Goal: Task Accomplishment & Management: Manage account settings

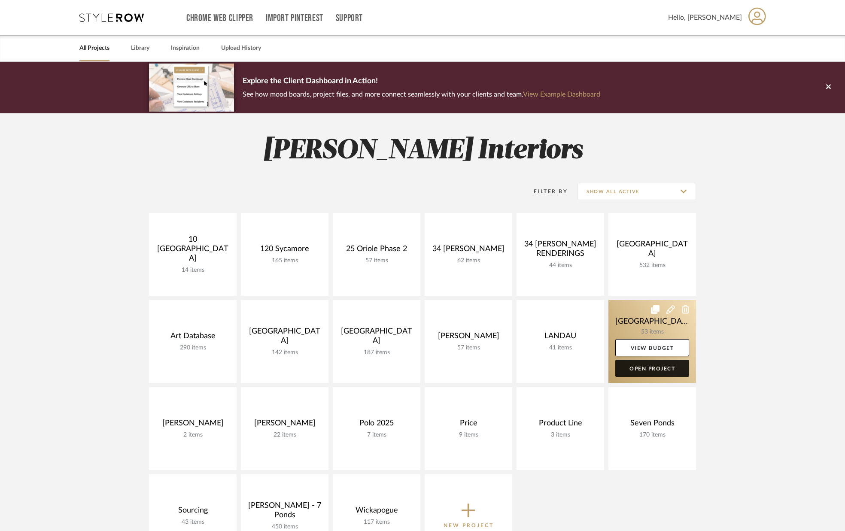
click at [653, 369] on link "Open Project" at bounding box center [652, 368] width 74 height 17
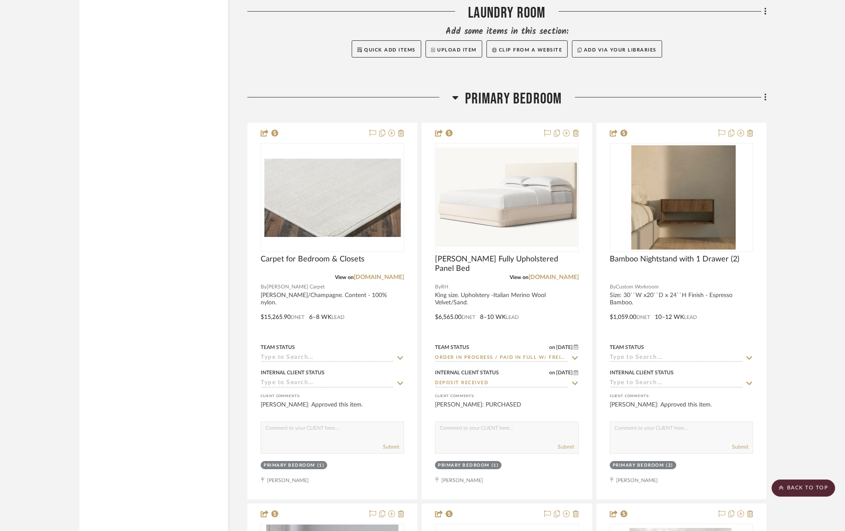
scroll to position [3850, 0]
drag, startPoint x: 40, startPoint y: 21, endPoint x: 130, endPoint y: 29, distance: 90.1
click at [132, 30] on project-details-page "SHOW ME Project: Palm Beach Project Settings + Add Room/Section + Quick Add Ite…" at bounding box center [422, 378] width 845 height 8332
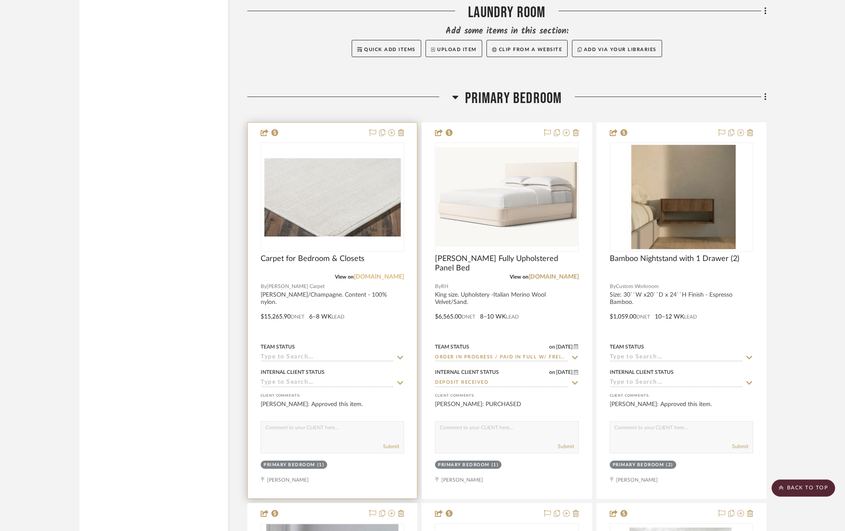
click at [382, 278] on link "[DOMAIN_NAME]" at bounding box center [379, 277] width 50 height 6
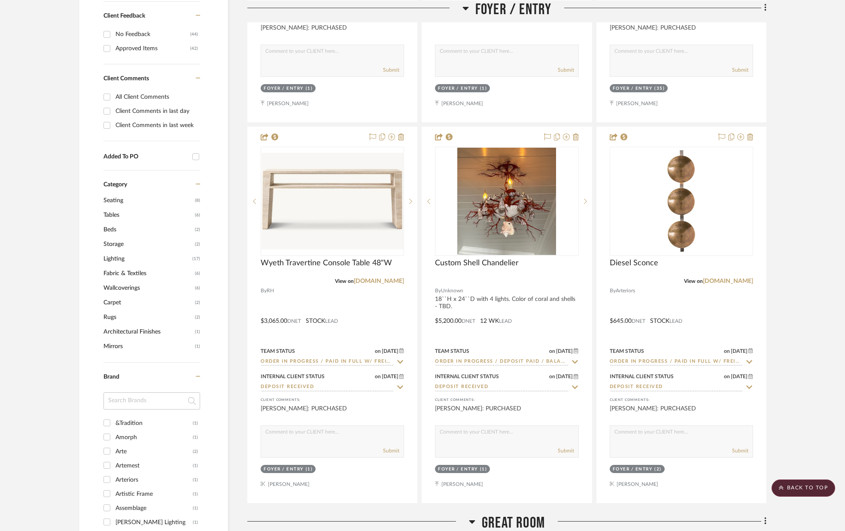
scroll to position [0, 0]
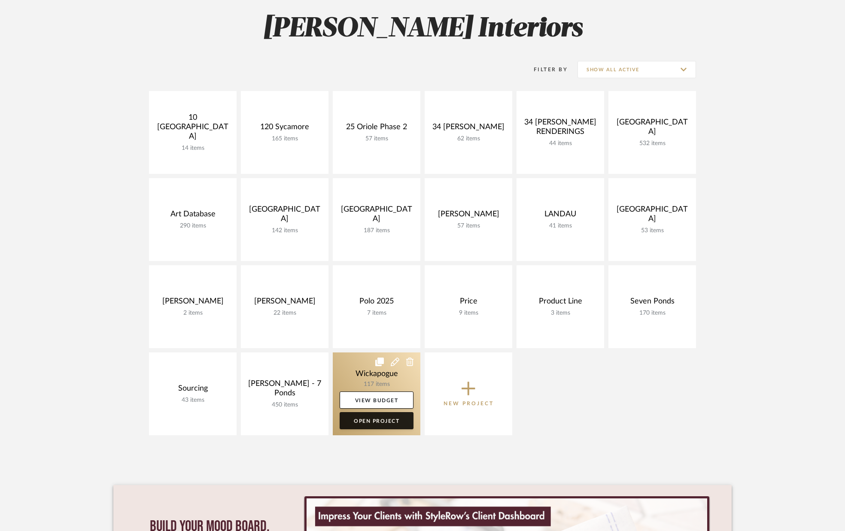
scroll to position [123, 0]
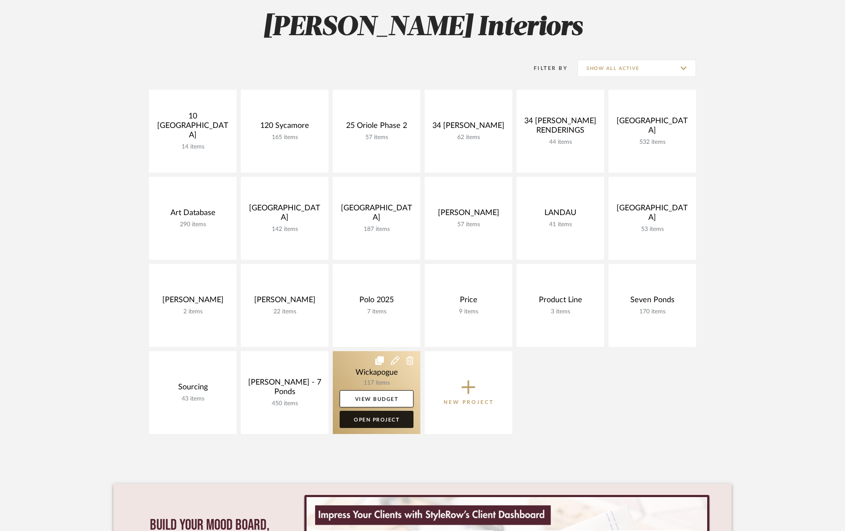
click at [386, 418] on link "Open Project" at bounding box center [377, 419] width 74 height 17
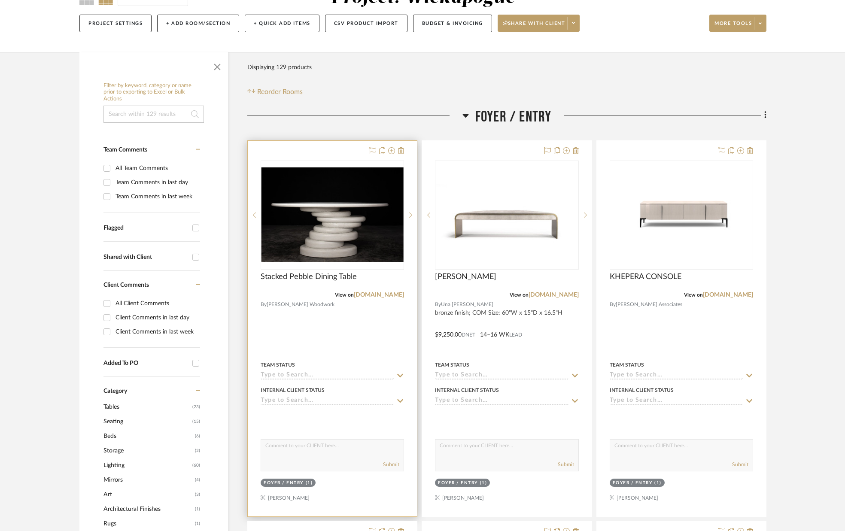
scroll to position [97, 0]
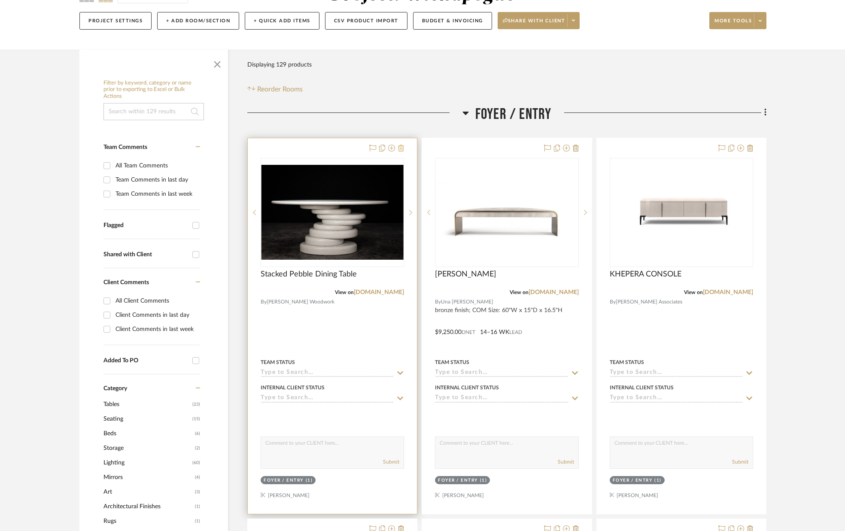
click at [401, 148] on icon at bounding box center [401, 148] width 6 height 7
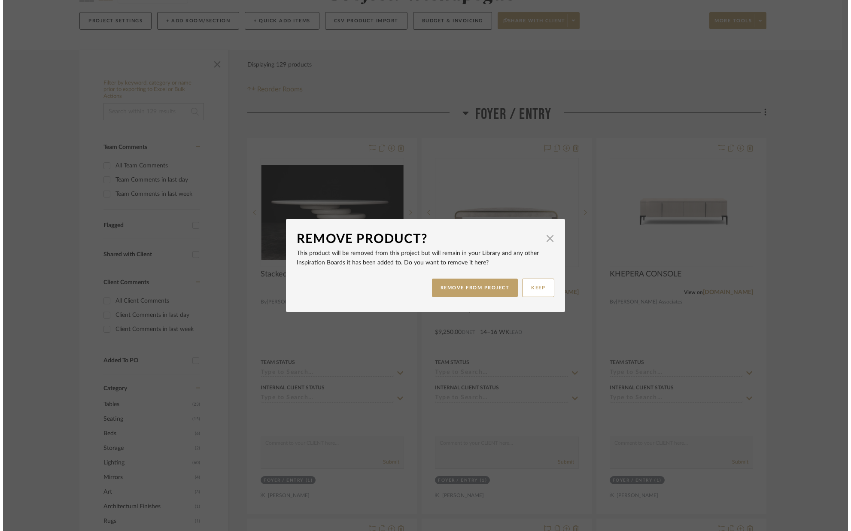
scroll to position [0, 0]
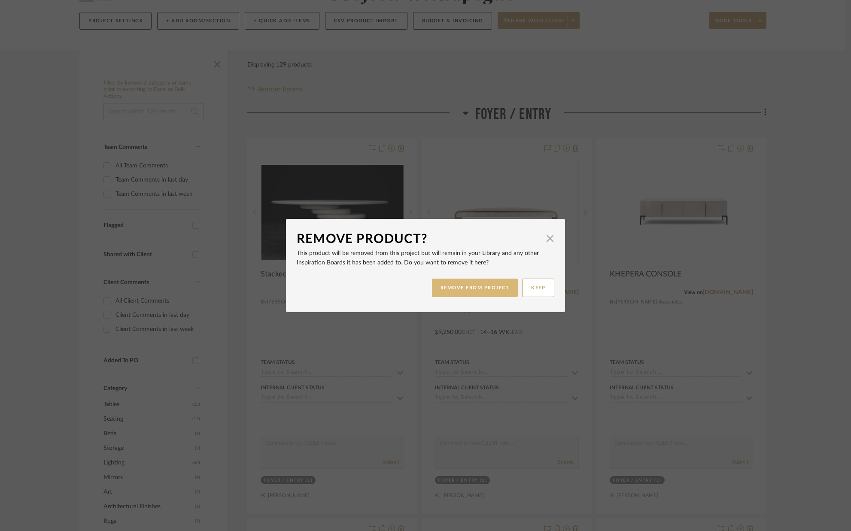
click at [487, 285] on button "REMOVE FROM PROJECT" at bounding box center [475, 288] width 86 height 18
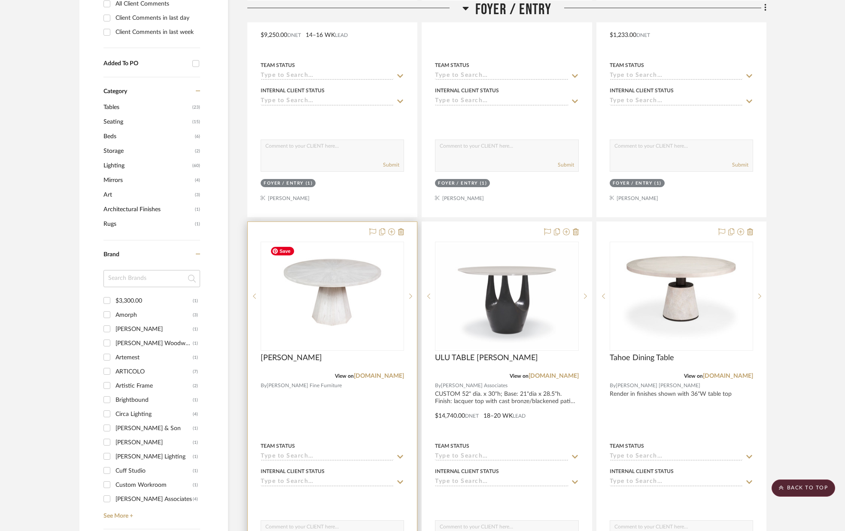
scroll to position [394, 0]
click at [402, 231] on icon at bounding box center [401, 231] width 6 height 7
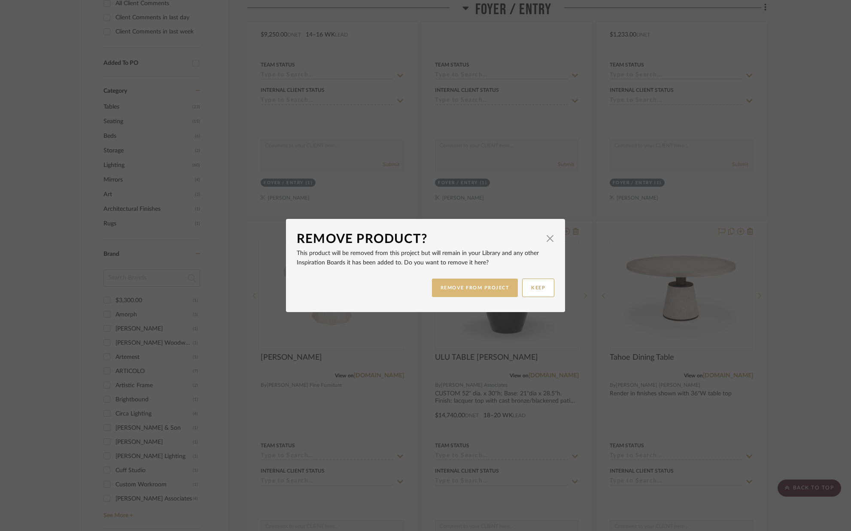
click at [489, 284] on button "REMOVE FROM PROJECT" at bounding box center [475, 288] width 86 height 18
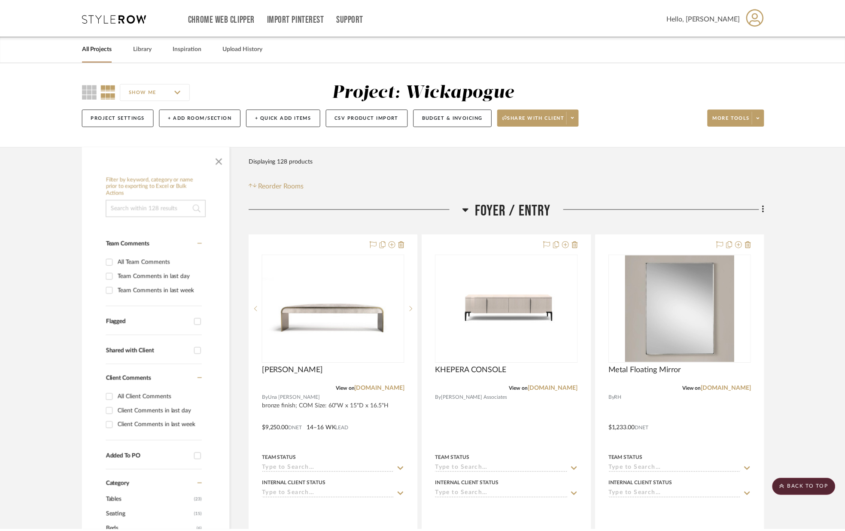
scroll to position [394, 0]
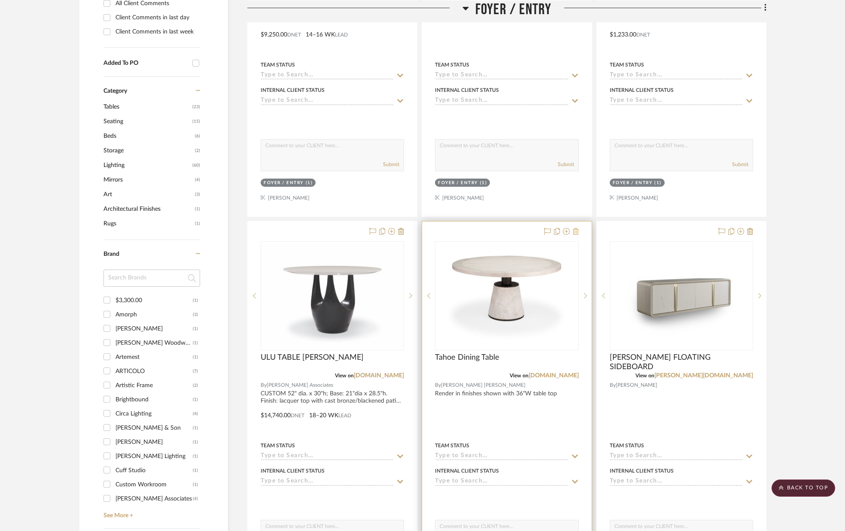
click at [577, 231] on icon at bounding box center [576, 231] width 6 height 7
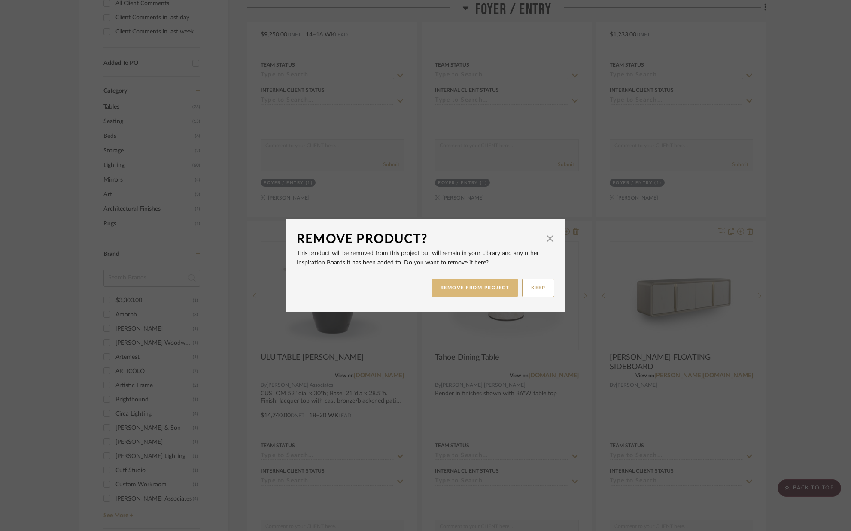
click at [491, 286] on button "REMOVE FROM PROJECT" at bounding box center [475, 288] width 86 height 18
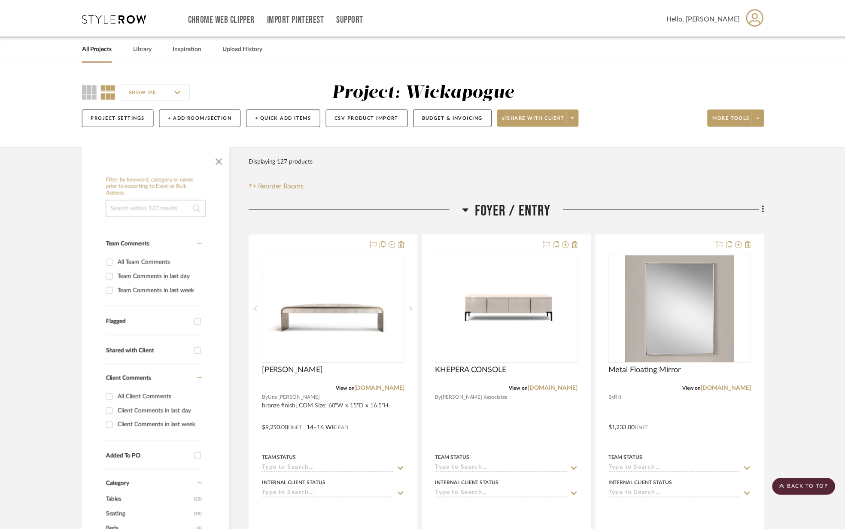
scroll to position [394, 0]
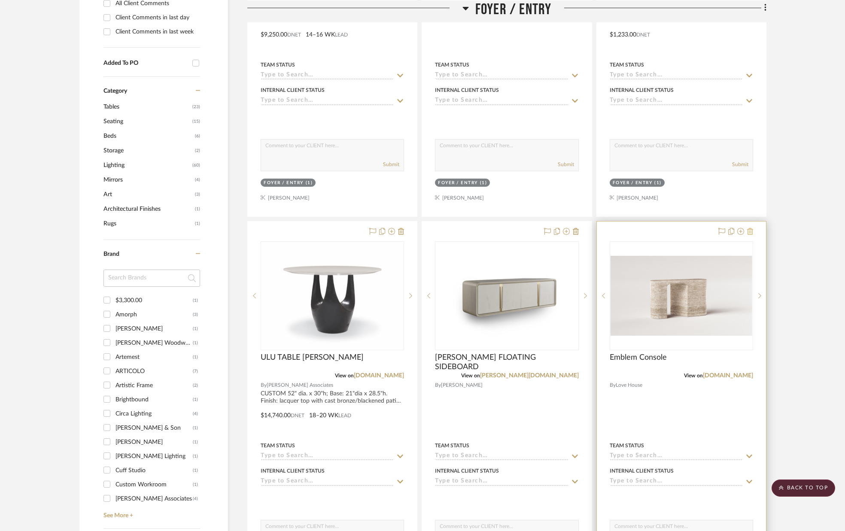
click at [752, 230] on icon at bounding box center [750, 231] width 6 height 7
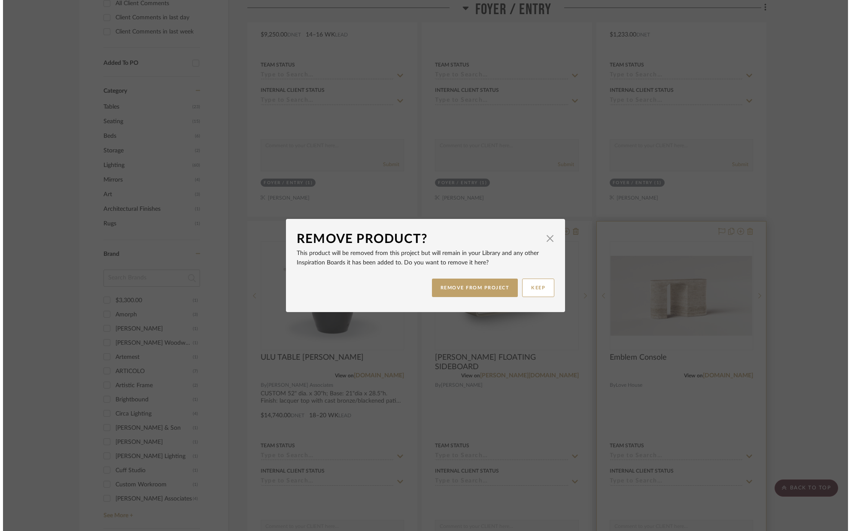
scroll to position [0, 0]
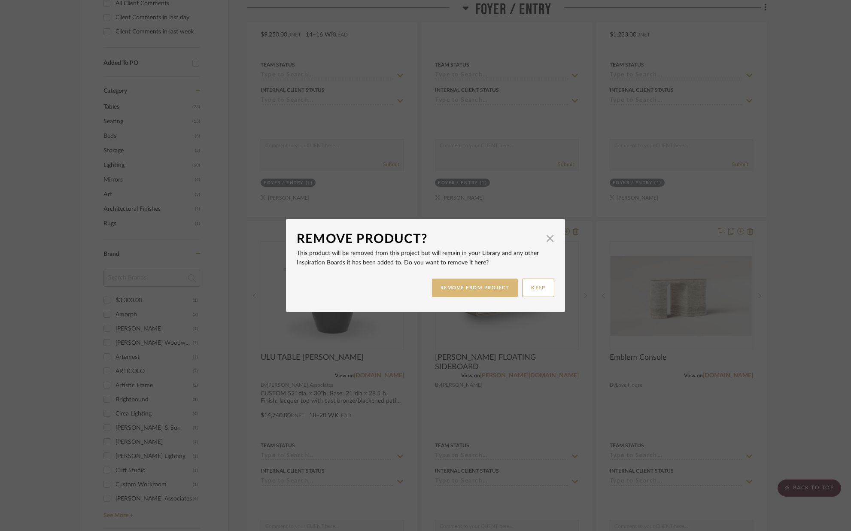
click at [479, 285] on button "REMOVE FROM PROJECT" at bounding box center [475, 288] width 86 height 18
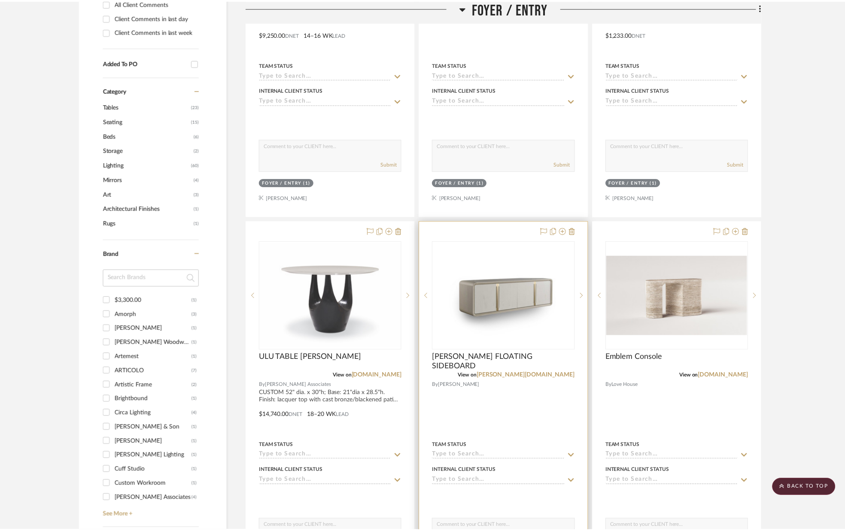
scroll to position [394, 0]
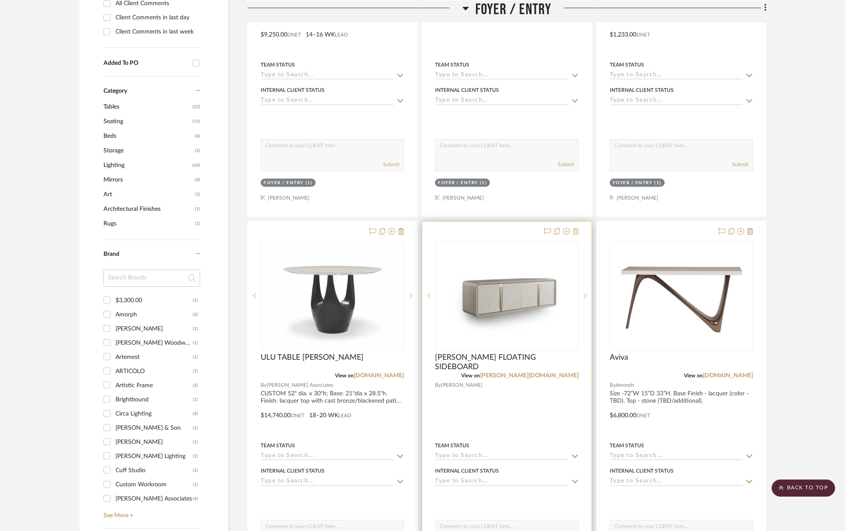
click at [577, 231] on icon at bounding box center [576, 231] width 6 height 7
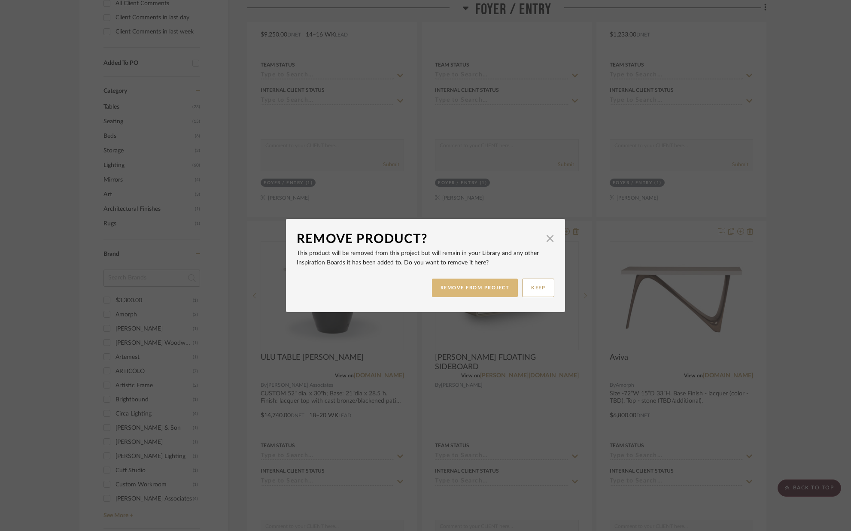
click at [491, 285] on button "REMOVE FROM PROJECT" at bounding box center [475, 288] width 86 height 18
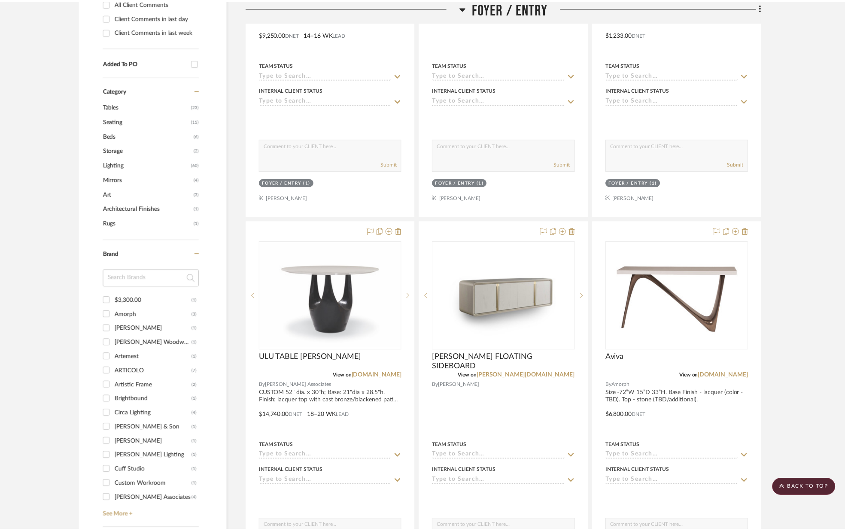
scroll to position [394, 0]
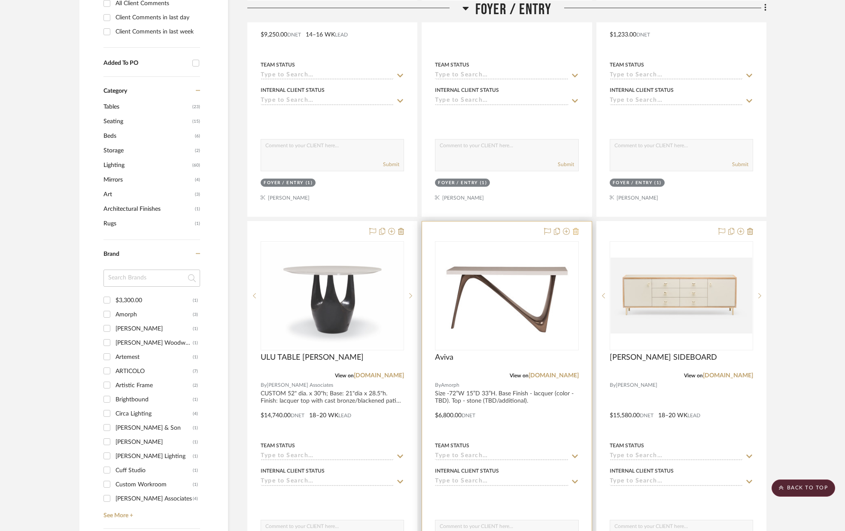
click at [577, 231] on icon at bounding box center [576, 231] width 6 height 7
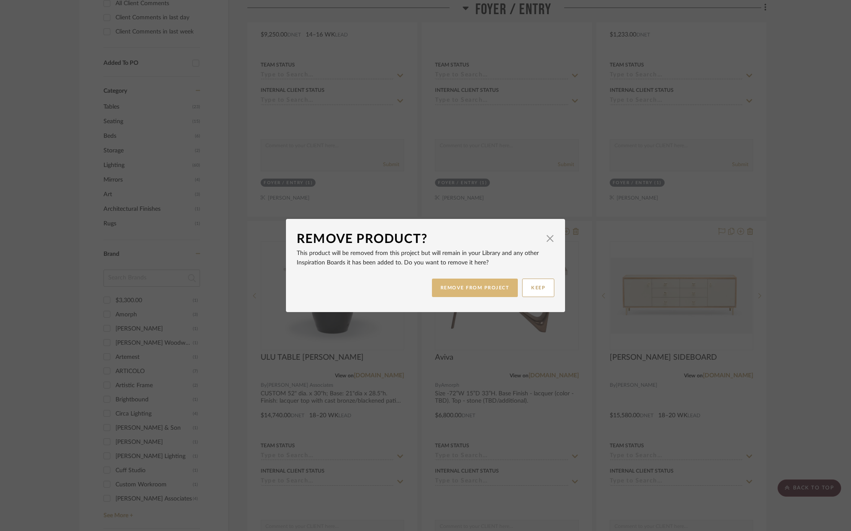
click at [479, 286] on button "REMOVE FROM PROJECT" at bounding box center [475, 288] width 86 height 18
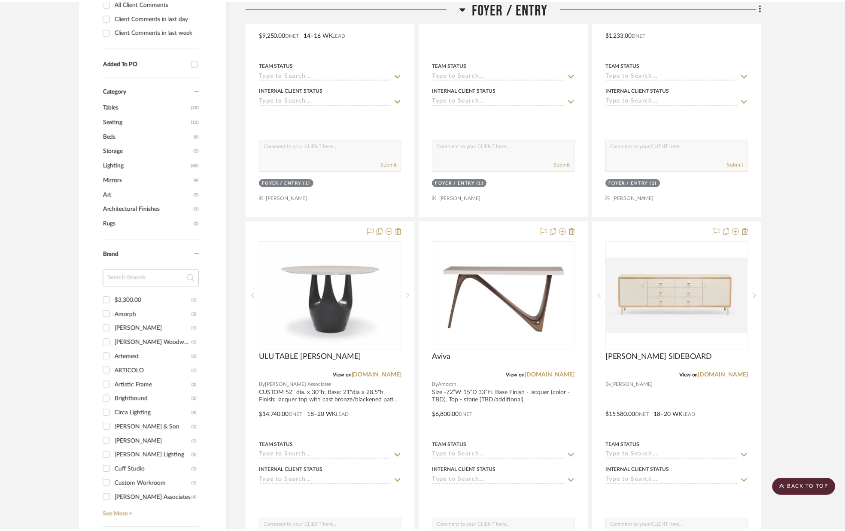
scroll to position [394, 0]
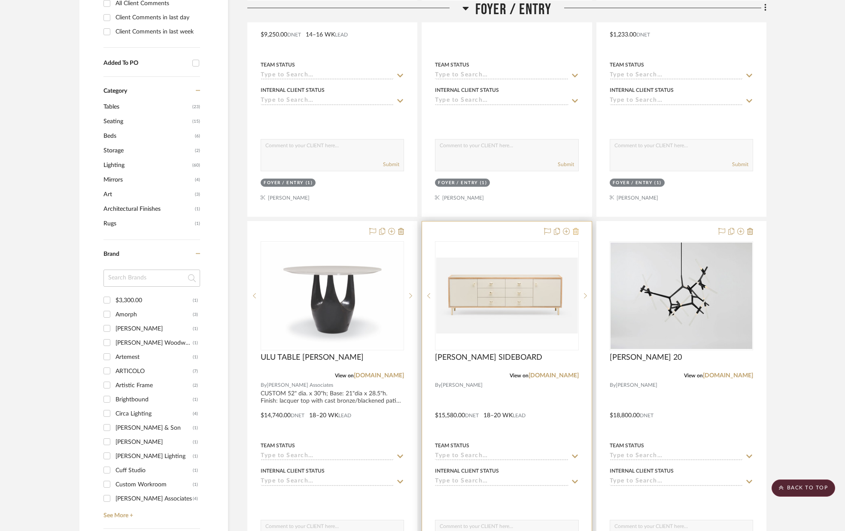
click at [575, 231] on icon at bounding box center [576, 231] width 6 height 7
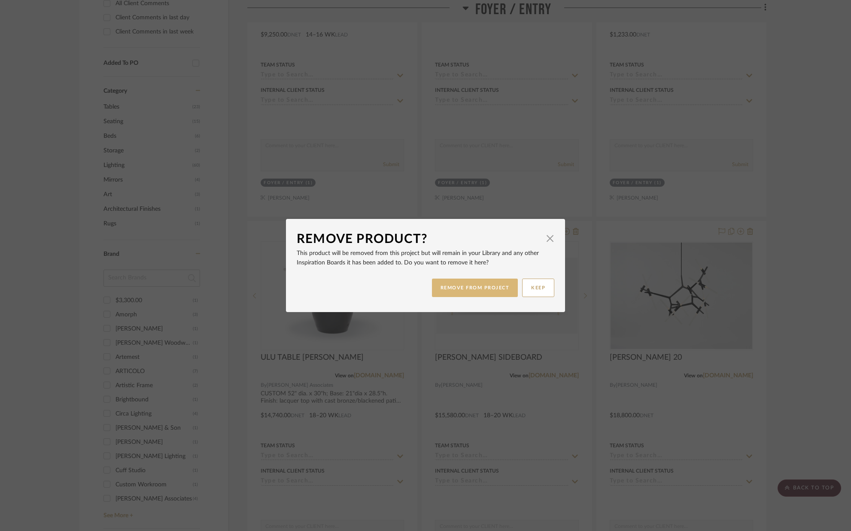
click at [498, 288] on button "REMOVE FROM PROJECT" at bounding box center [475, 288] width 86 height 18
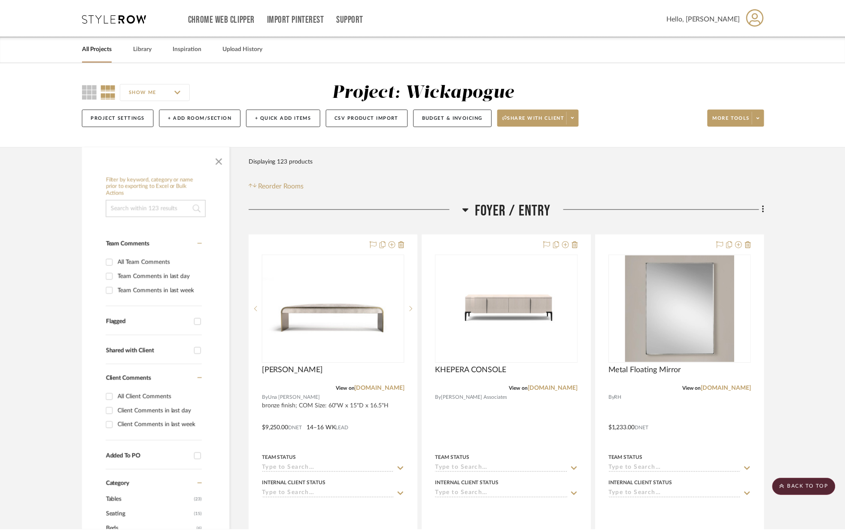
scroll to position [394, 0]
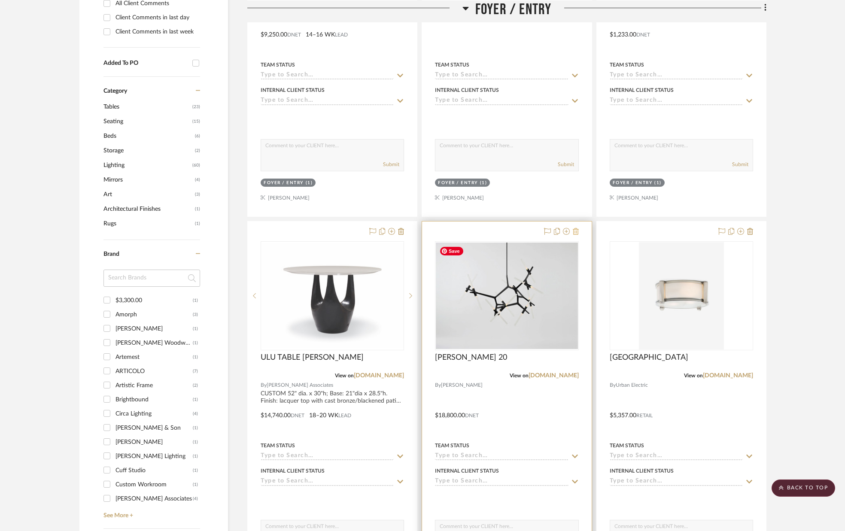
click at [577, 231] on icon at bounding box center [576, 231] width 6 height 7
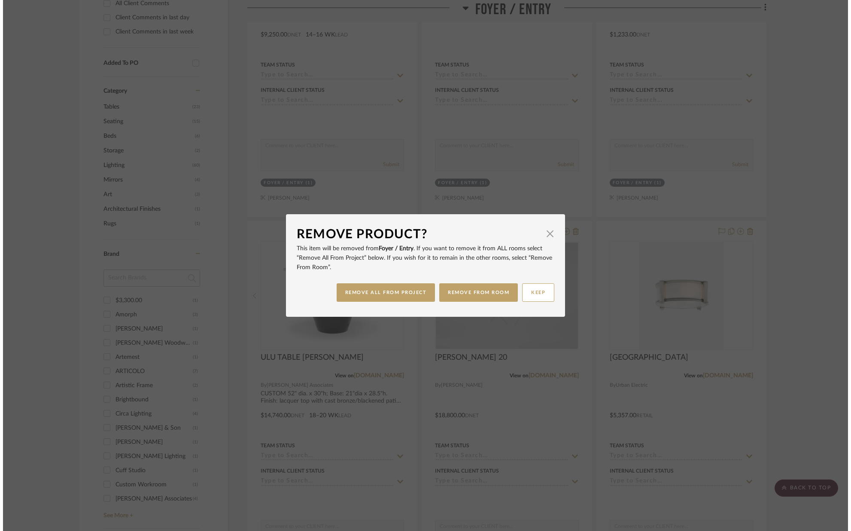
scroll to position [0, 0]
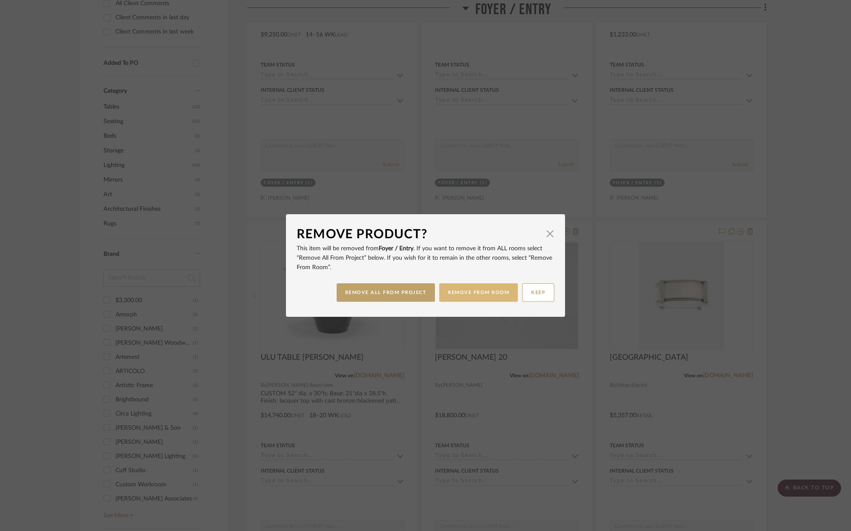
click at [459, 294] on button "REMOVE FROM ROOM" at bounding box center [478, 292] width 79 height 18
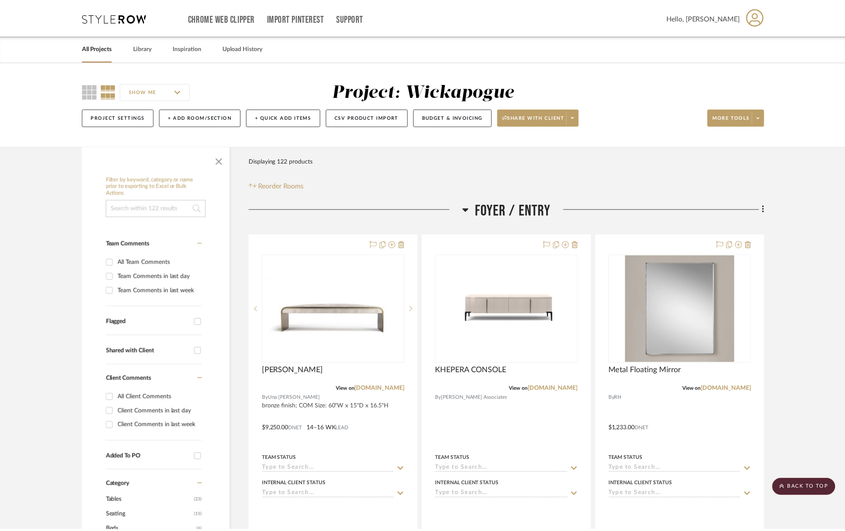
scroll to position [394, 0]
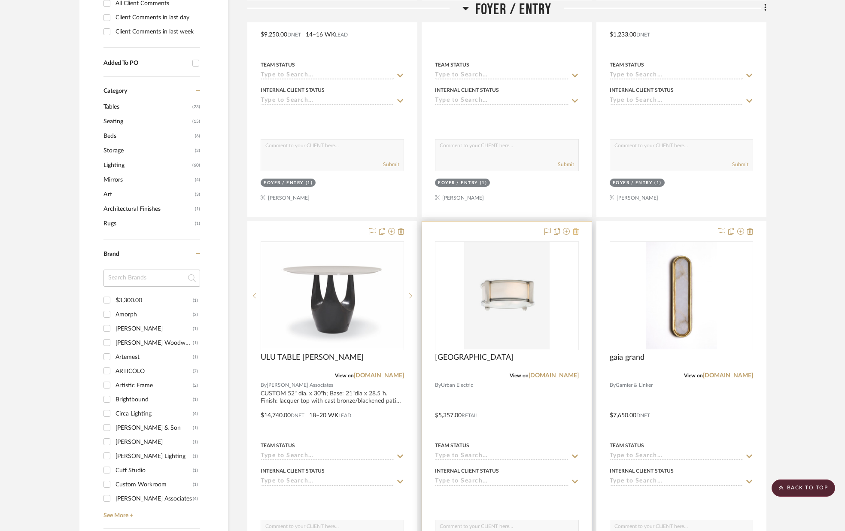
click at [576, 228] on icon at bounding box center [576, 231] width 6 height 7
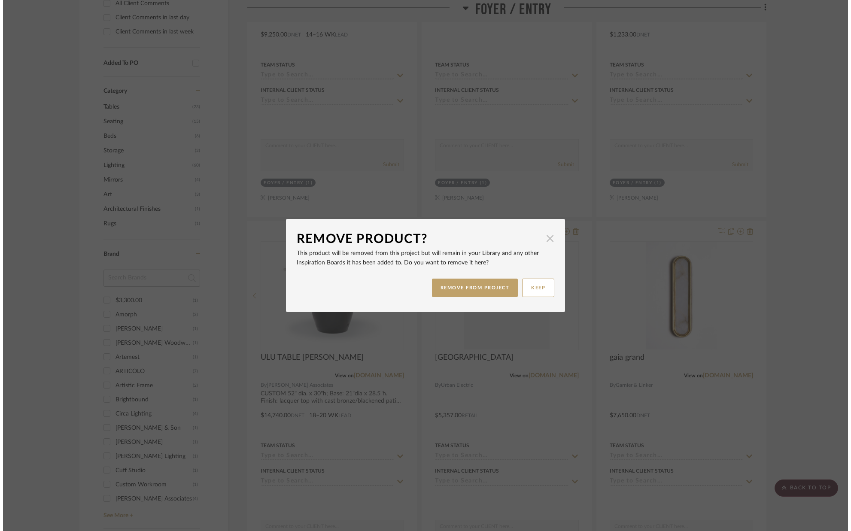
scroll to position [0, 0]
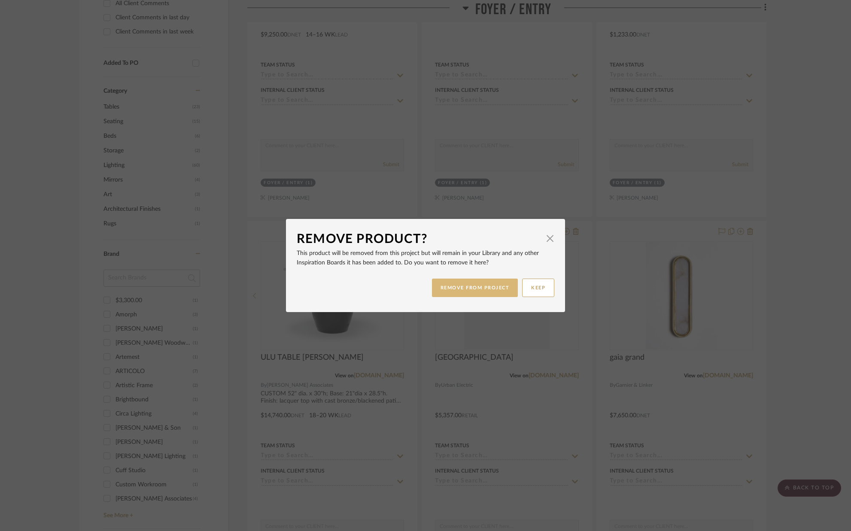
click at [486, 285] on button "REMOVE FROM PROJECT" at bounding box center [475, 288] width 86 height 18
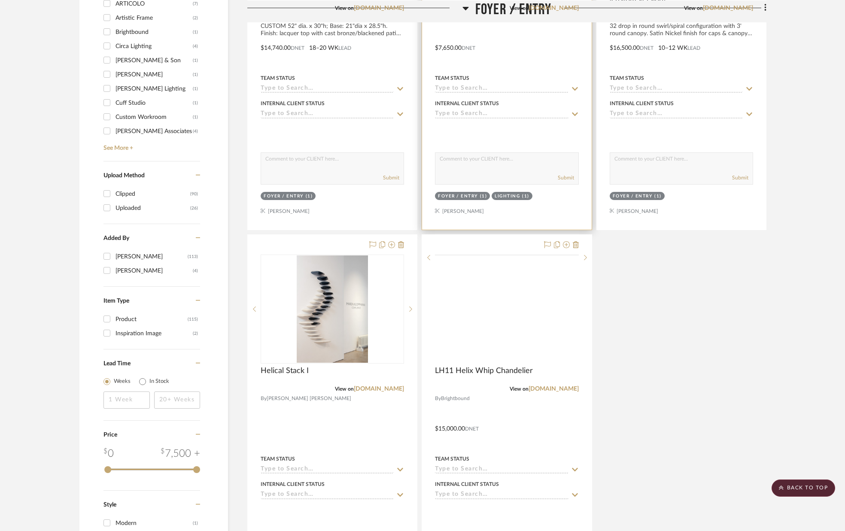
scroll to position [762, 0]
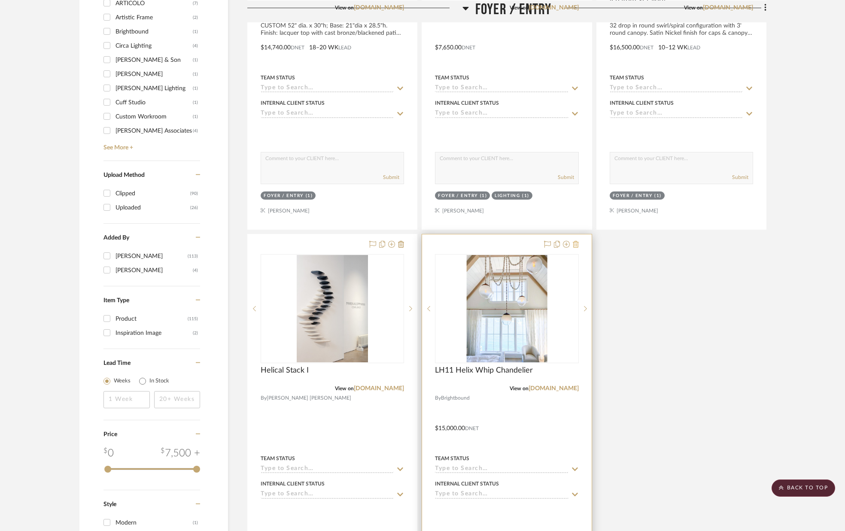
click at [576, 244] on icon at bounding box center [576, 244] width 6 height 7
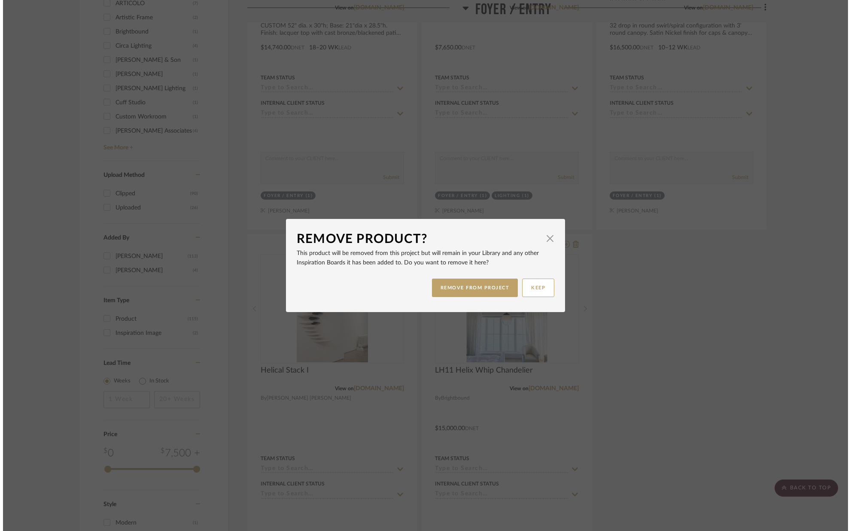
scroll to position [0, 0]
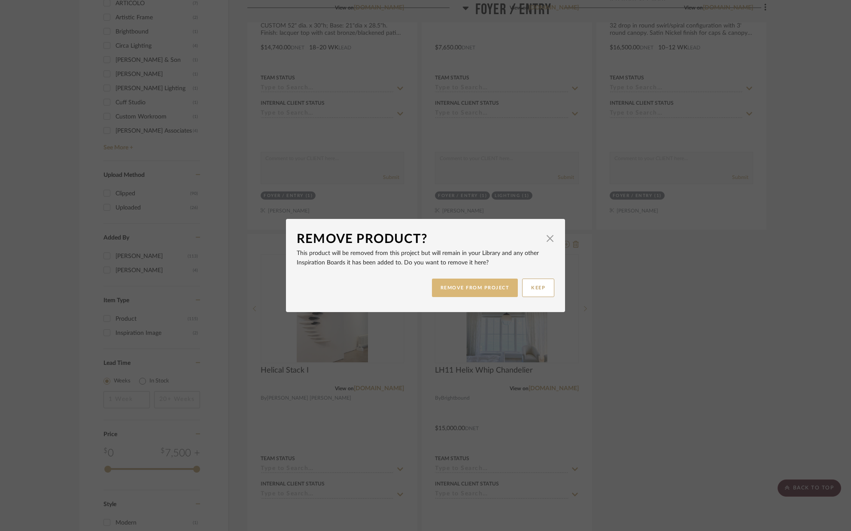
click at [477, 286] on button "REMOVE FROM PROJECT" at bounding box center [475, 288] width 86 height 18
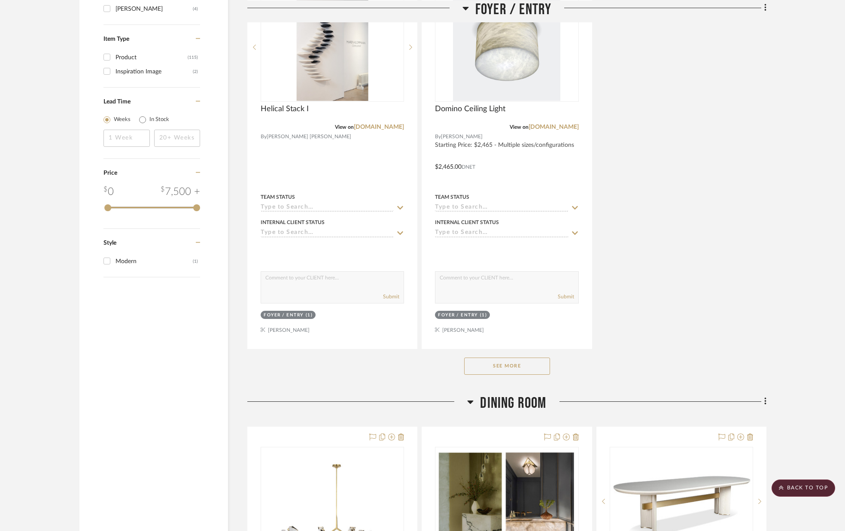
scroll to position [1025, 0]
click at [498, 361] on button "See More" at bounding box center [507, 364] width 86 height 17
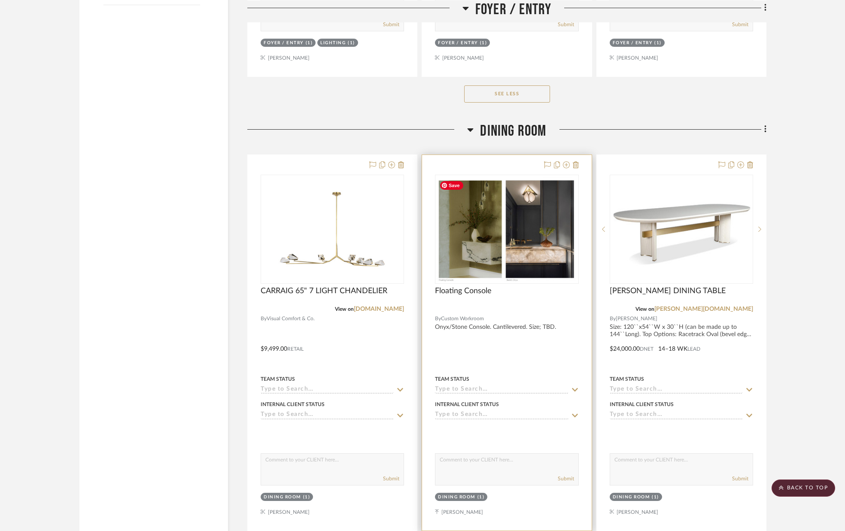
scroll to position [1298, 0]
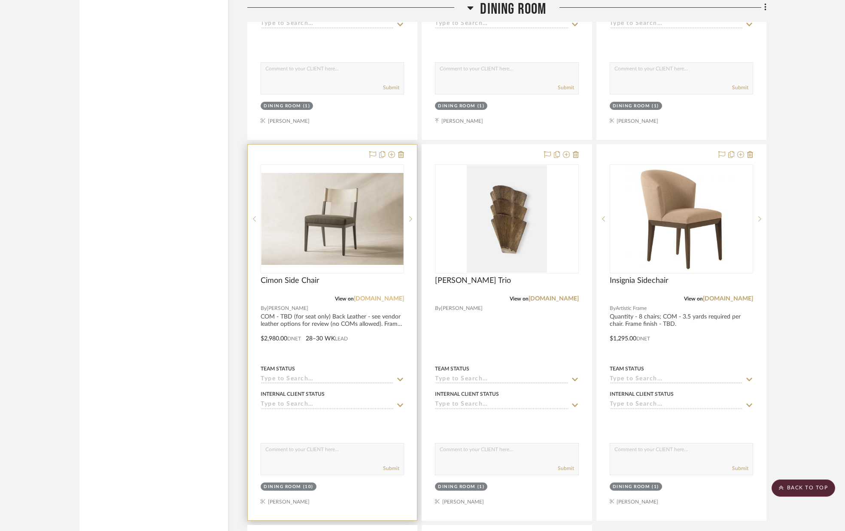
click at [390, 298] on link "[DOMAIN_NAME]" at bounding box center [379, 299] width 50 height 6
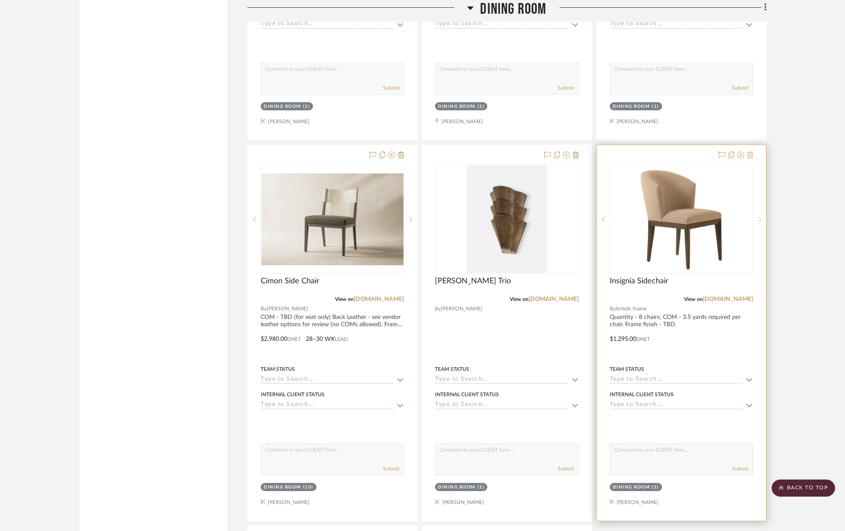
click at [749, 155] on icon at bounding box center [750, 155] width 6 height 7
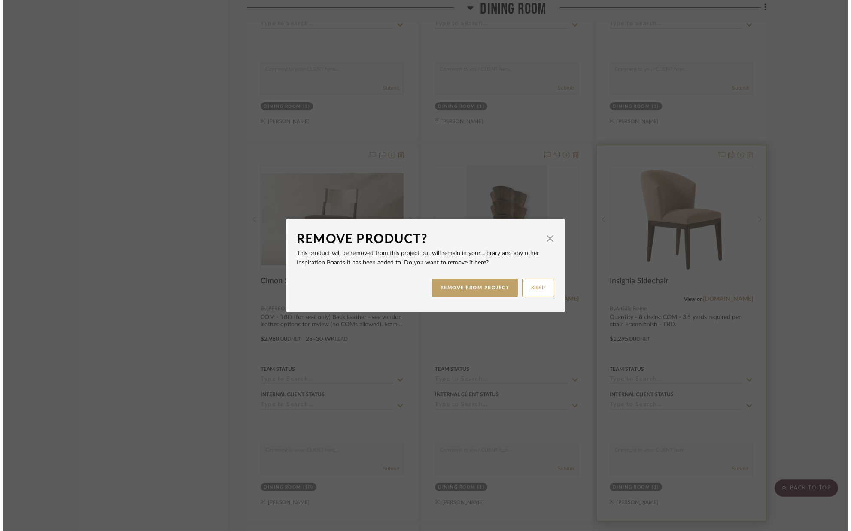
scroll to position [0, 0]
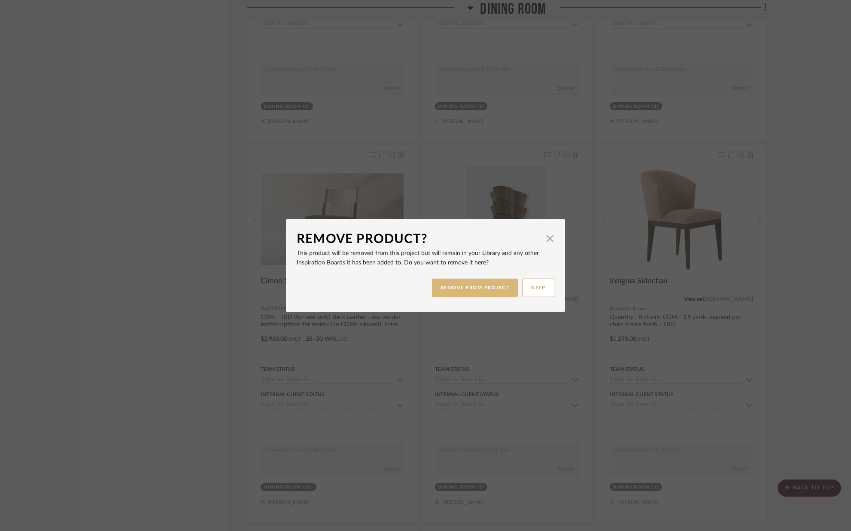
click at [448, 290] on button "REMOVE FROM PROJECT" at bounding box center [475, 288] width 86 height 18
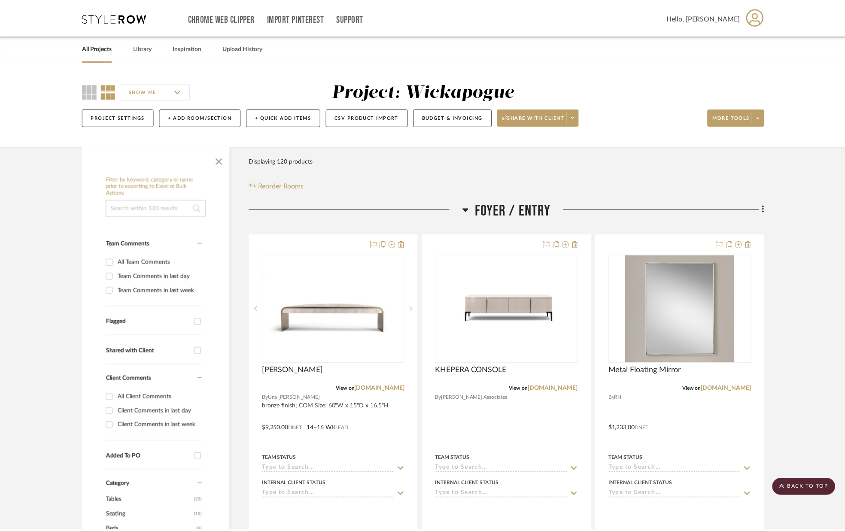
scroll to position [1686, 0]
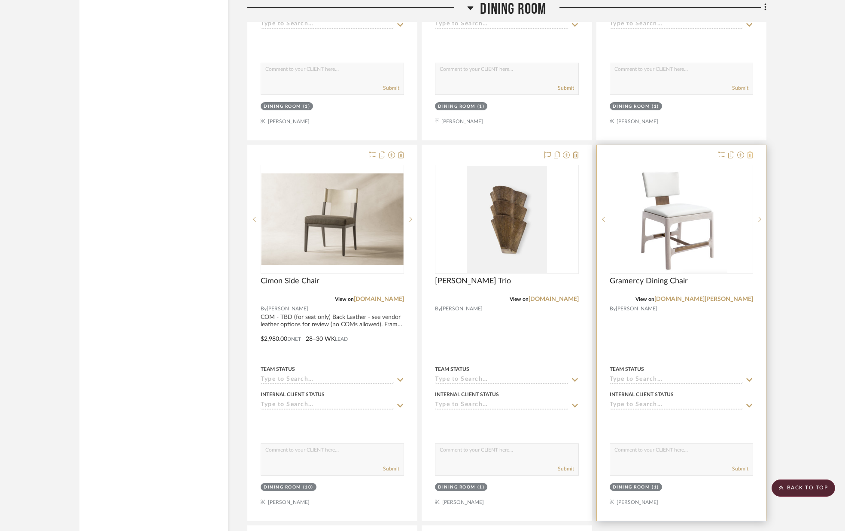
click at [751, 156] on icon at bounding box center [750, 155] width 6 height 7
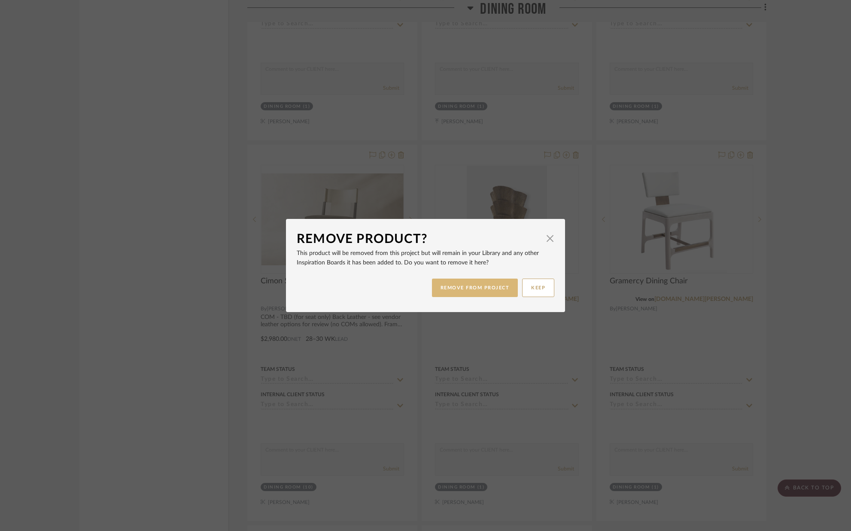
click at [494, 287] on button "REMOVE FROM PROJECT" at bounding box center [475, 288] width 86 height 18
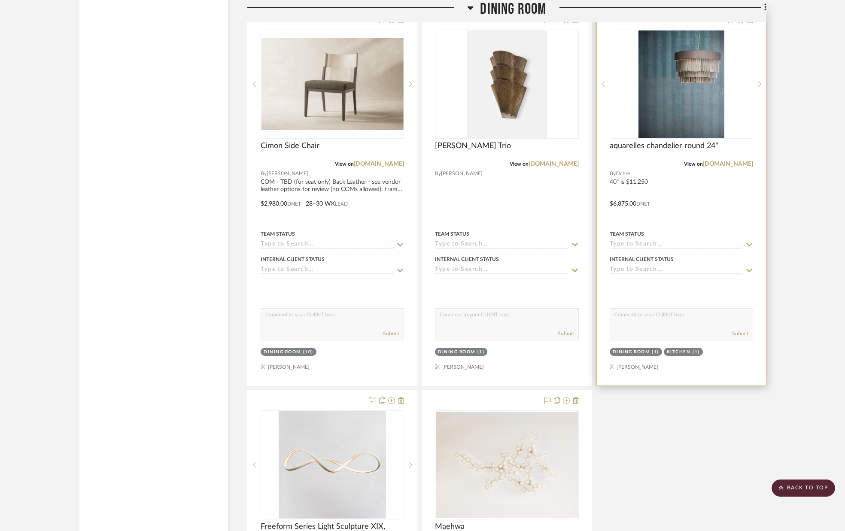
scroll to position [1819, 0]
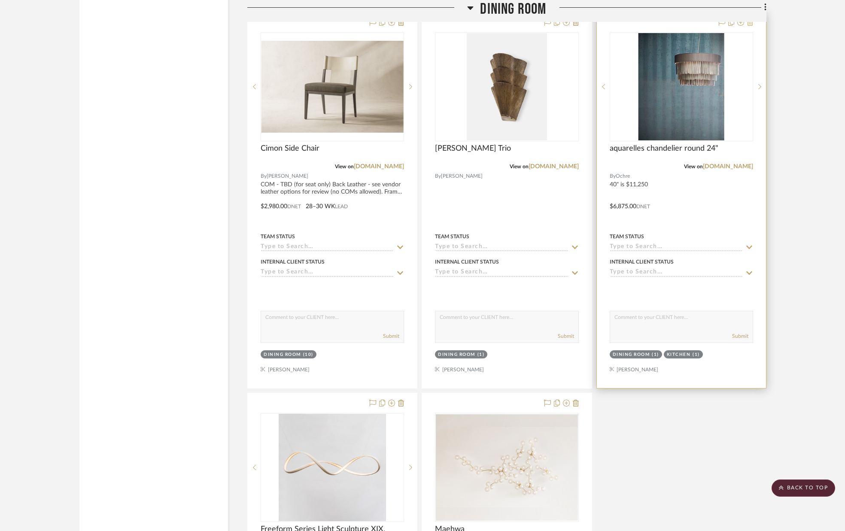
click at [749, 22] on icon at bounding box center [750, 22] width 6 height 7
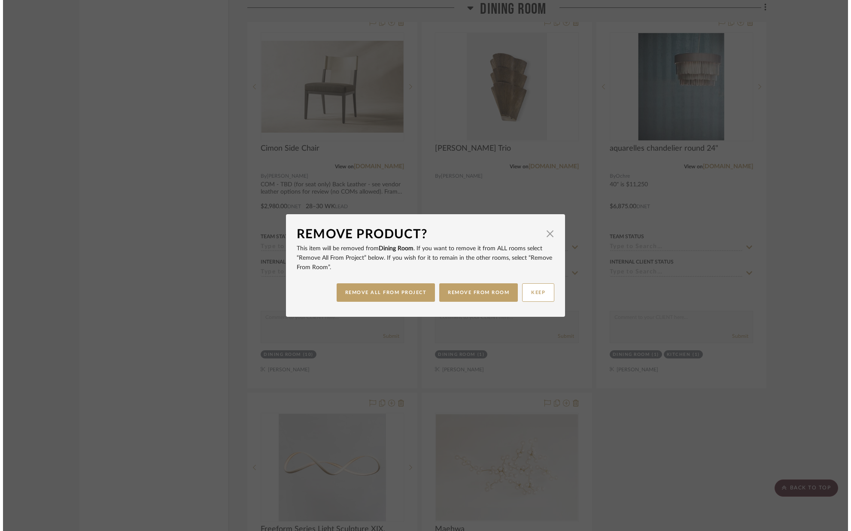
scroll to position [0, 0]
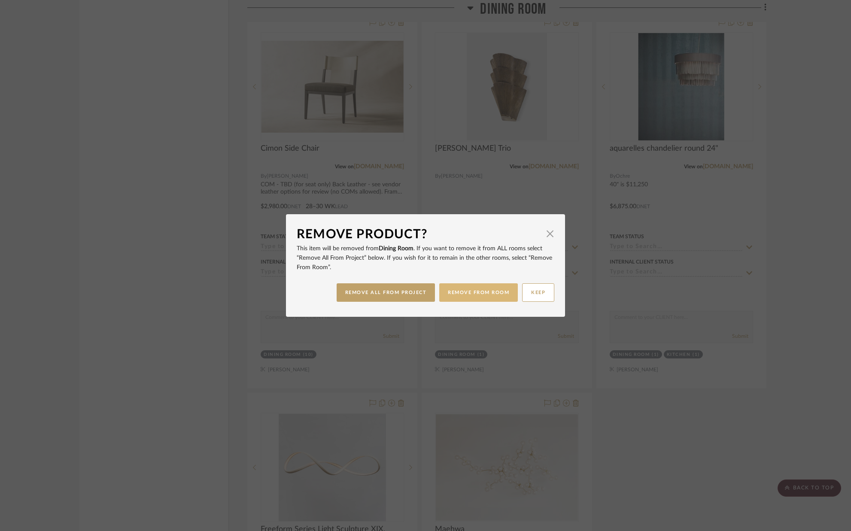
click at [447, 294] on button "REMOVE FROM ROOM" at bounding box center [478, 292] width 79 height 18
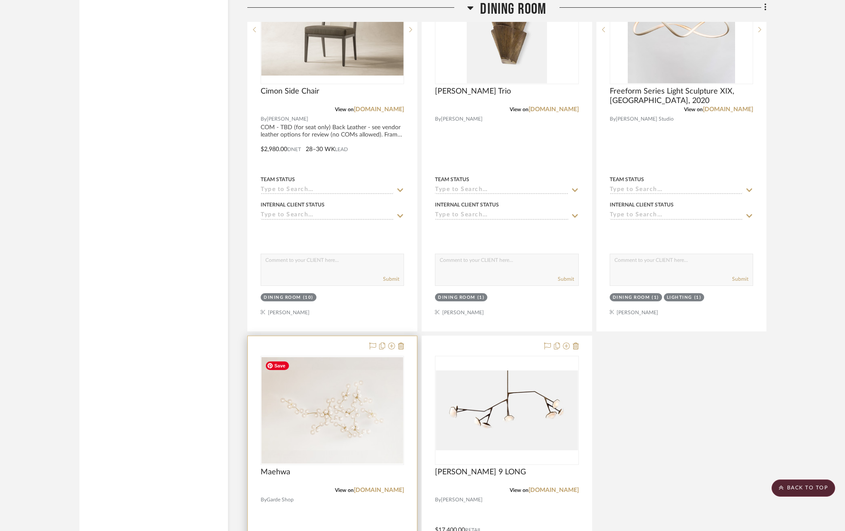
scroll to position [1878, 0]
click at [403, 346] on icon at bounding box center [401, 344] width 6 height 7
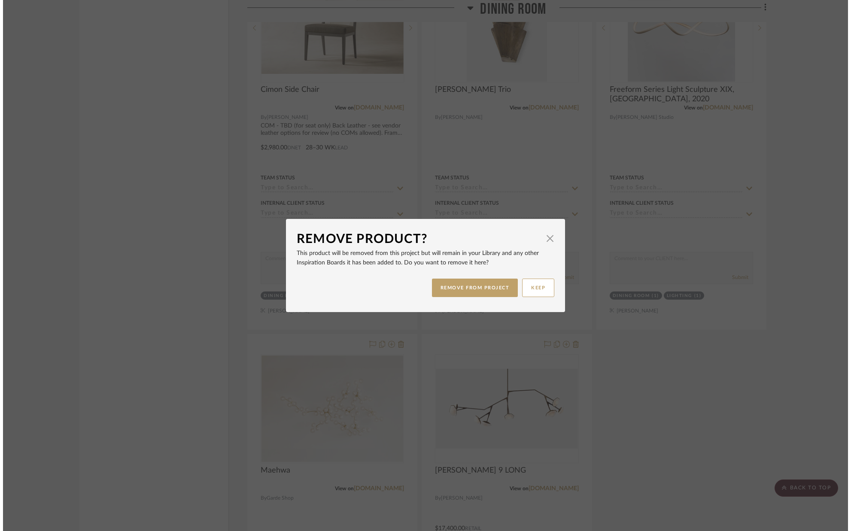
scroll to position [0, 0]
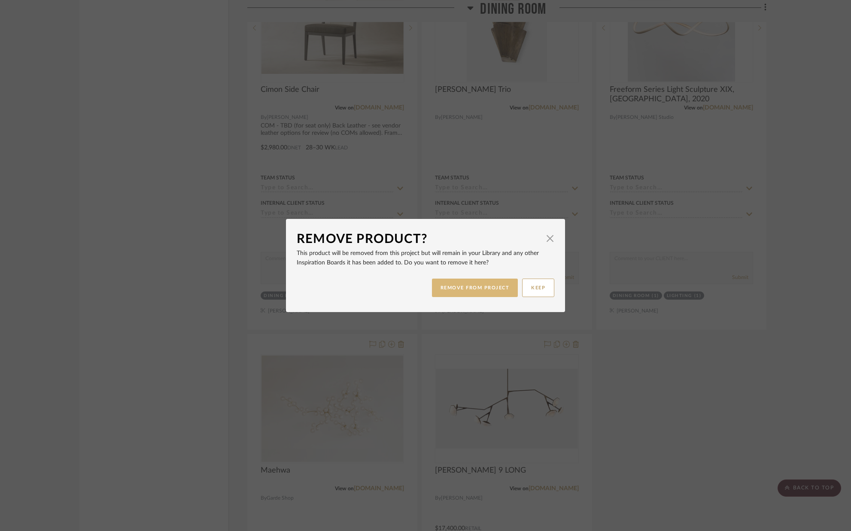
click at [502, 291] on button "REMOVE FROM PROJECT" at bounding box center [475, 288] width 86 height 18
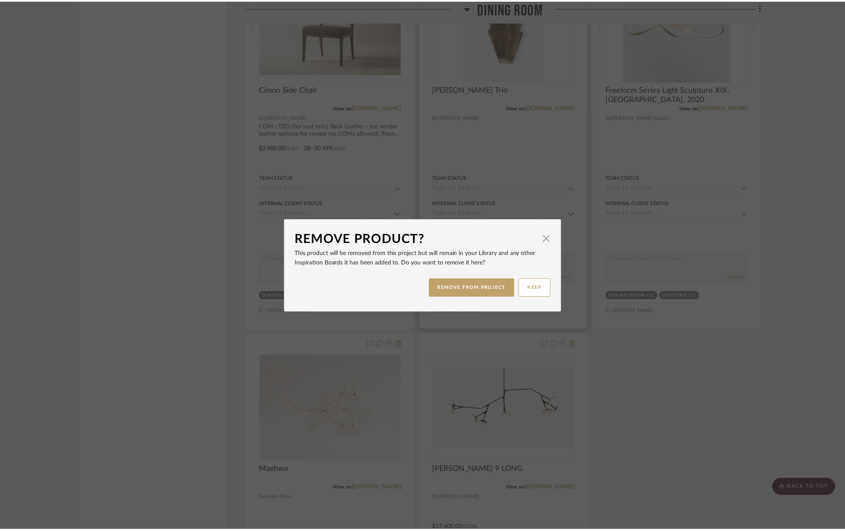
scroll to position [1878, 0]
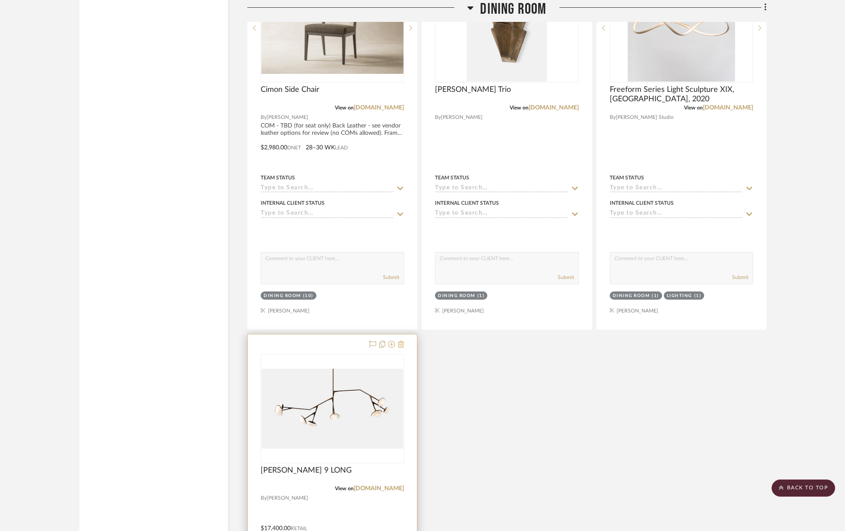
click at [401, 345] on icon at bounding box center [401, 344] width 6 height 7
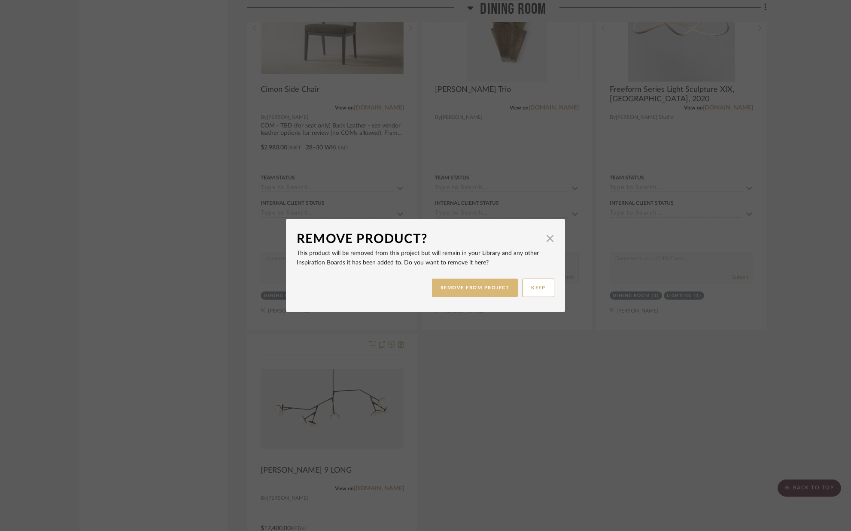
click at [474, 287] on button "REMOVE FROM PROJECT" at bounding box center [475, 288] width 86 height 18
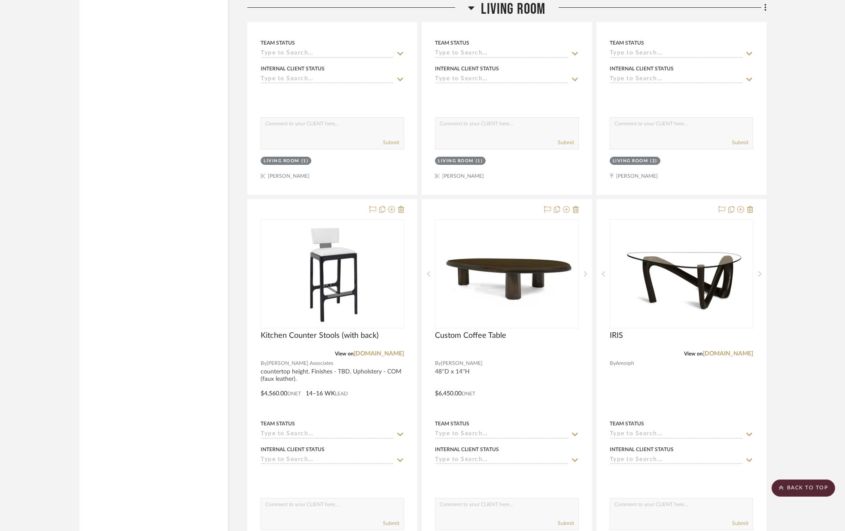
scroll to position [2434, 0]
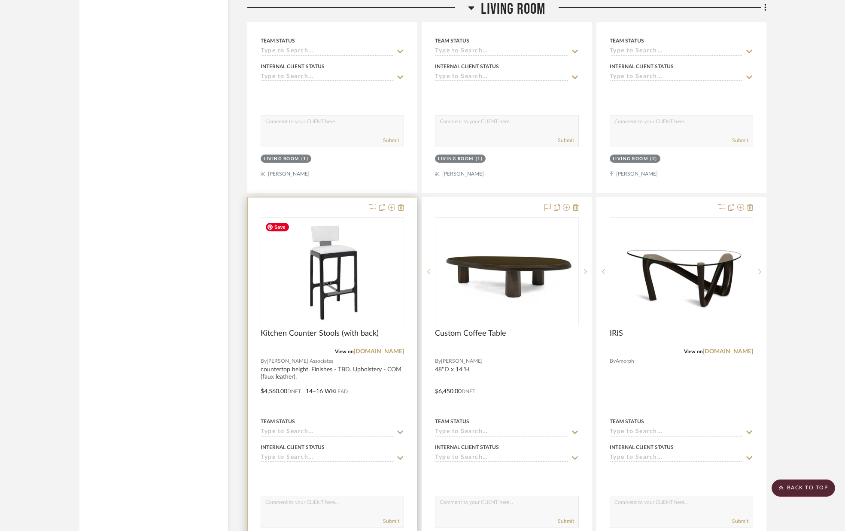
click at [329, 268] on img "0" at bounding box center [332, 271] width 142 height 106
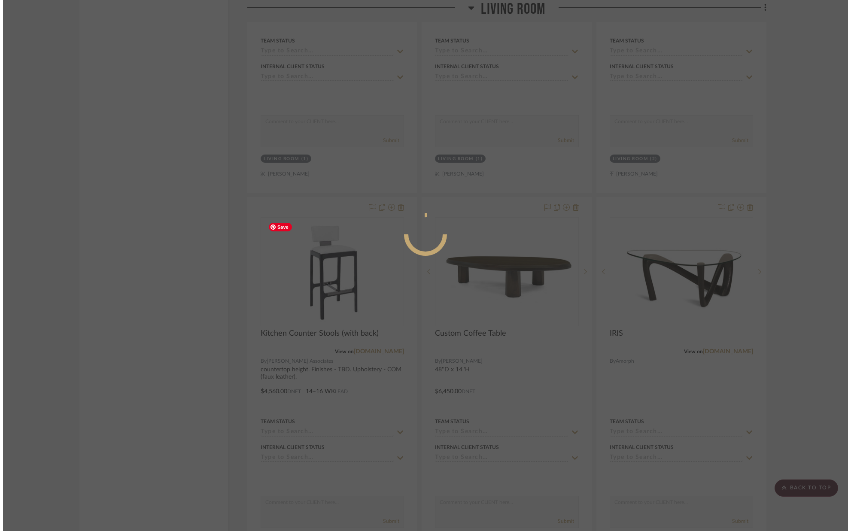
scroll to position [0, 0]
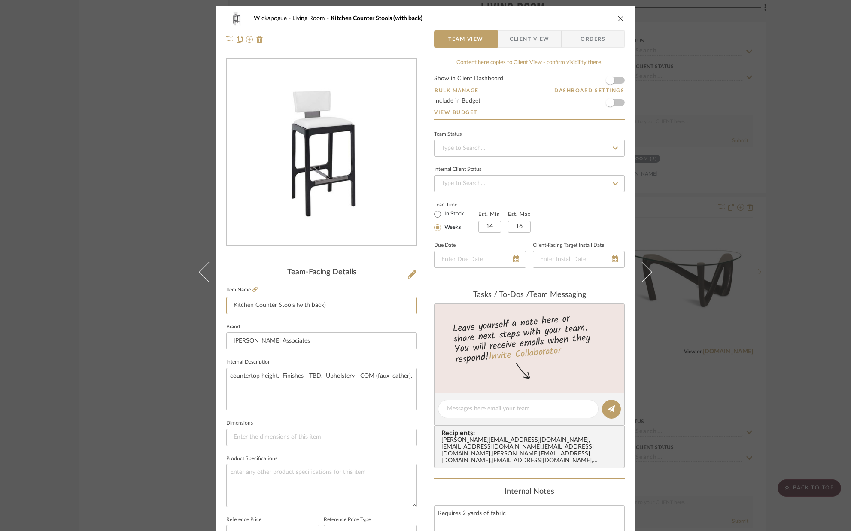
drag, startPoint x: 254, startPoint y: 305, endPoint x: 218, endPoint y: 306, distance: 35.7
click at [218, 307] on div "Wickapogue Living Room Kitchen Counter Stools (with back) Team View Client View…" at bounding box center [425, 402] width 419 height 793
type input "Bar Counter Stools (with back)"
click at [287, 325] on fieldset "Brand [PERSON_NAME] Associates" at bounding box center [321, 335] width 191 height 29
drag, startPoint x: 616, startPoint y: 19, endPoint x: 563, endPoint y: 60, distance: 67.1
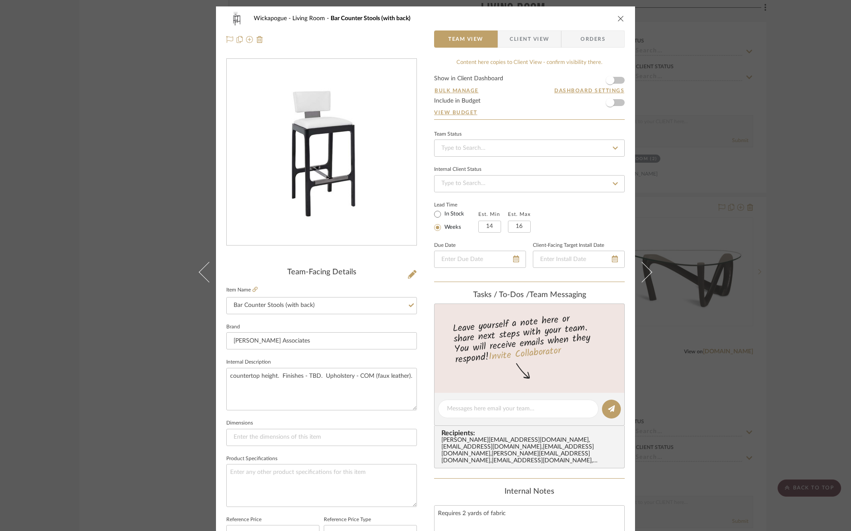
click at [617, 19] on icon "close" at bounding box center [620, 18] width 7 height 7
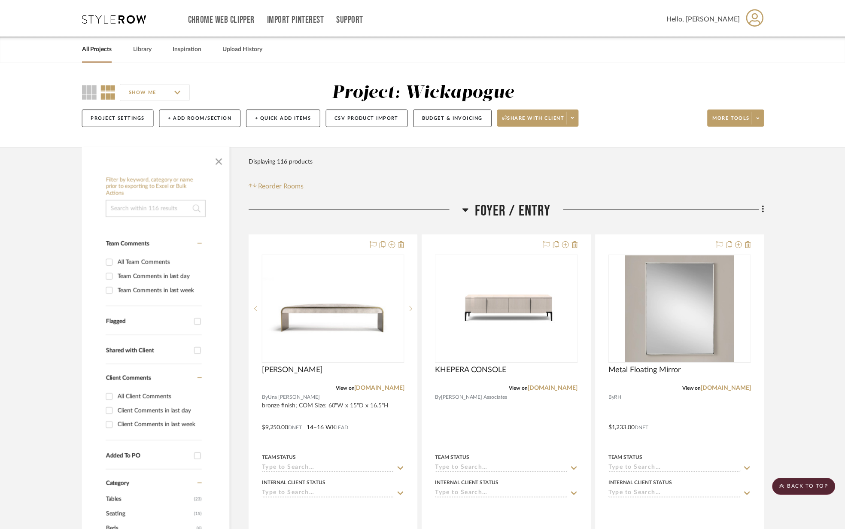
scroll to position [2434, 0]
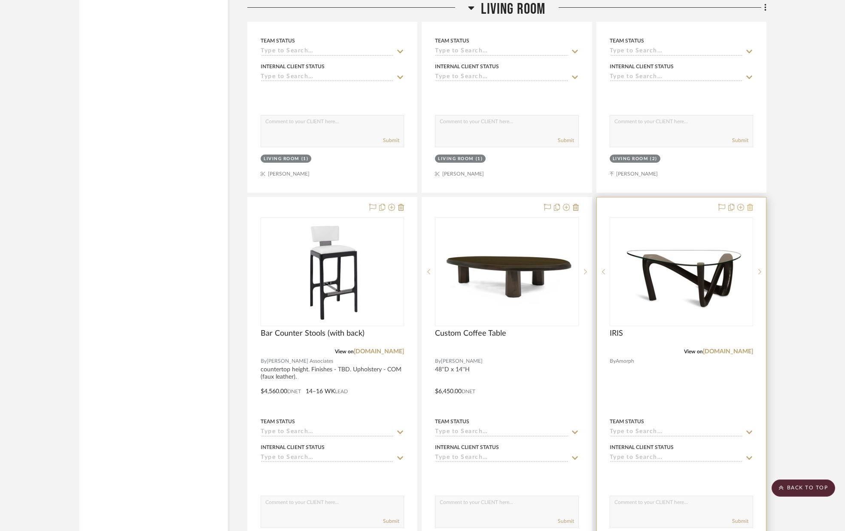
click at [752, 207] on icon at bounding box center [750, 207] width 6 height 7
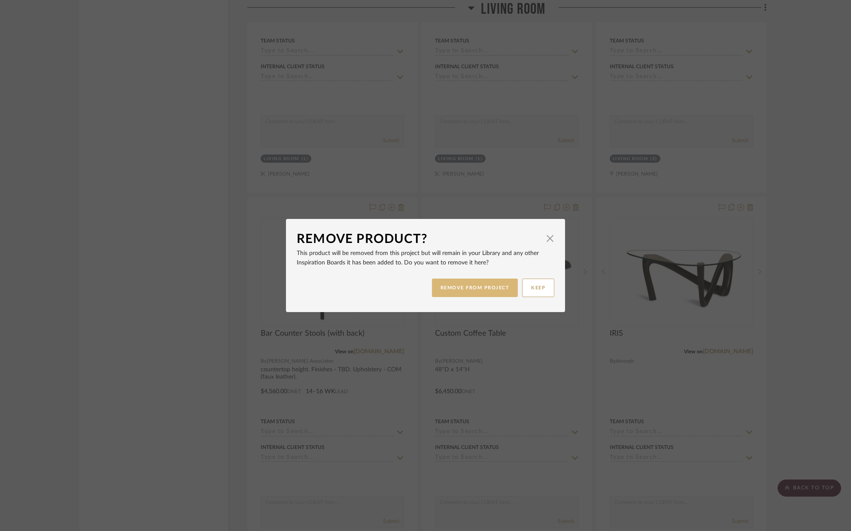
click at [486, 286] on button "REMOVE FROM PROJECT" at bounding box center [475, 288] width 86 height 18
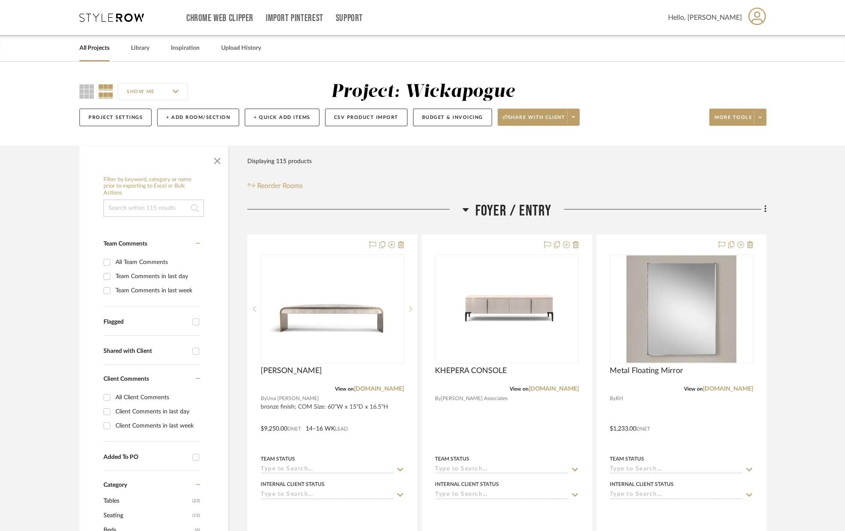
click at [89, 48] on link "All Projects" at bounding box center [94, 48] width 30 height 12
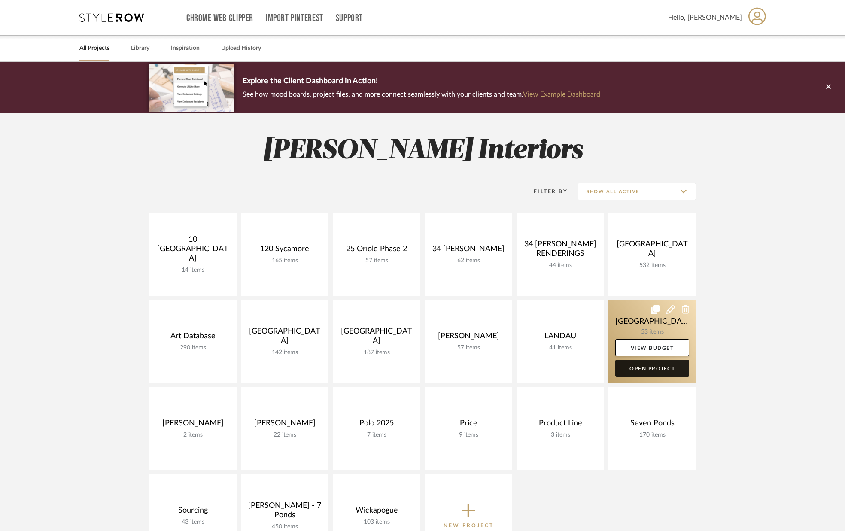
click at [657, 368] on link "Open Project" at bounding box center [652, 368] width 74 height 17
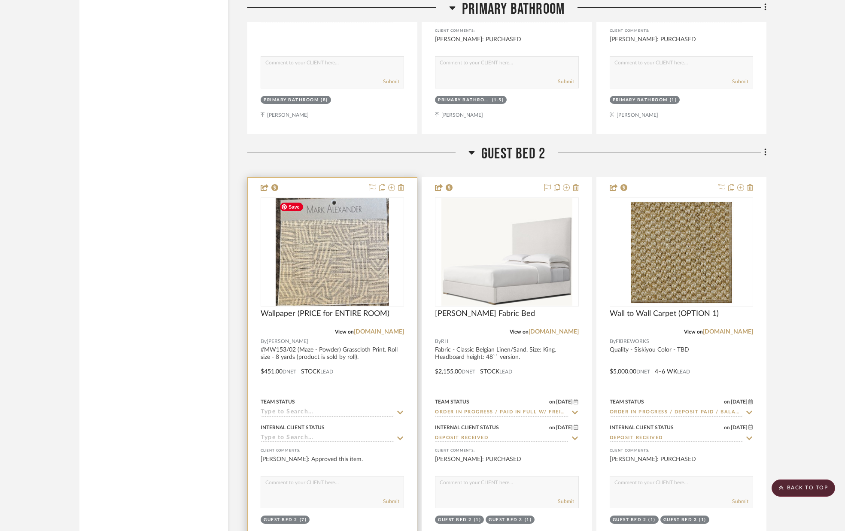
scroll to position [5432, 0]
click at [336, 263] on img "0" at bounding box center [332, 250] width 113 height 107
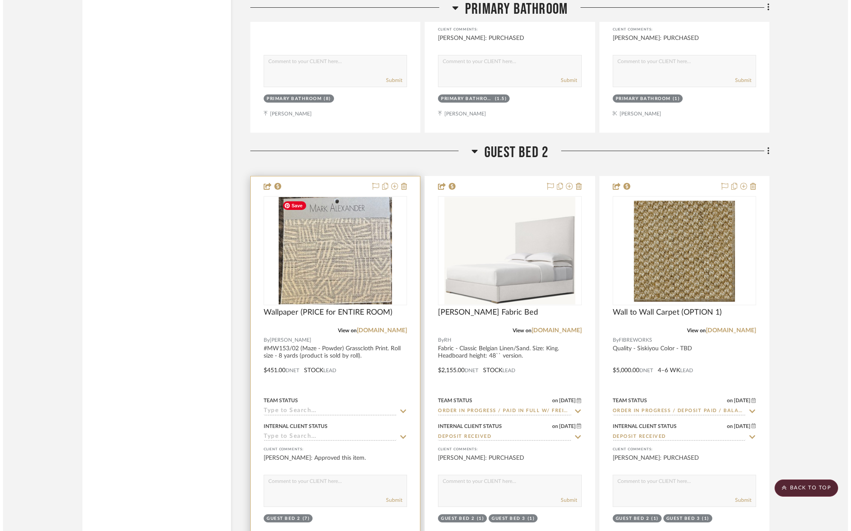
scroll to position [0, 0]
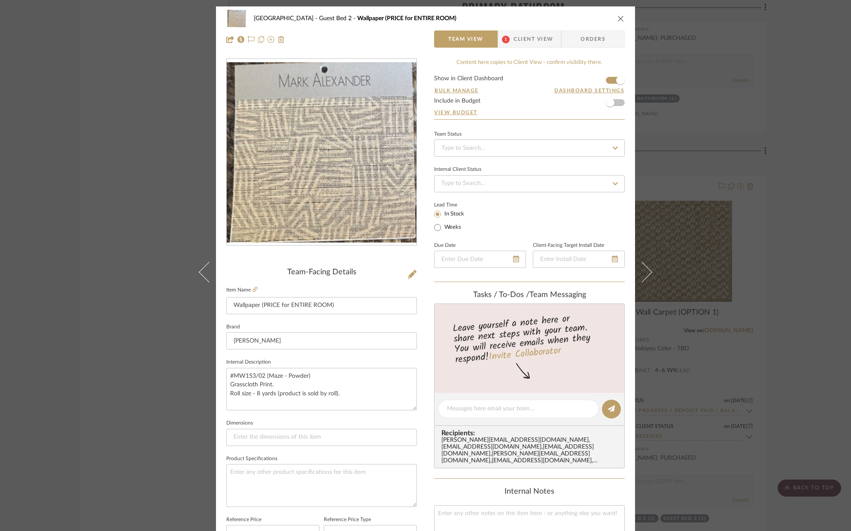
click at [534, 31] on span "Client View" at bounding box center [532, 38] width 39 height 17
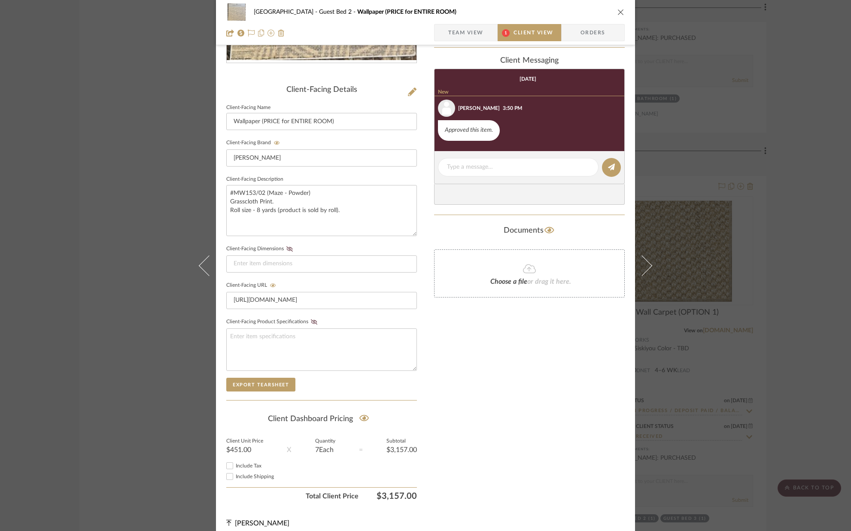
scroll to position [185, 0]
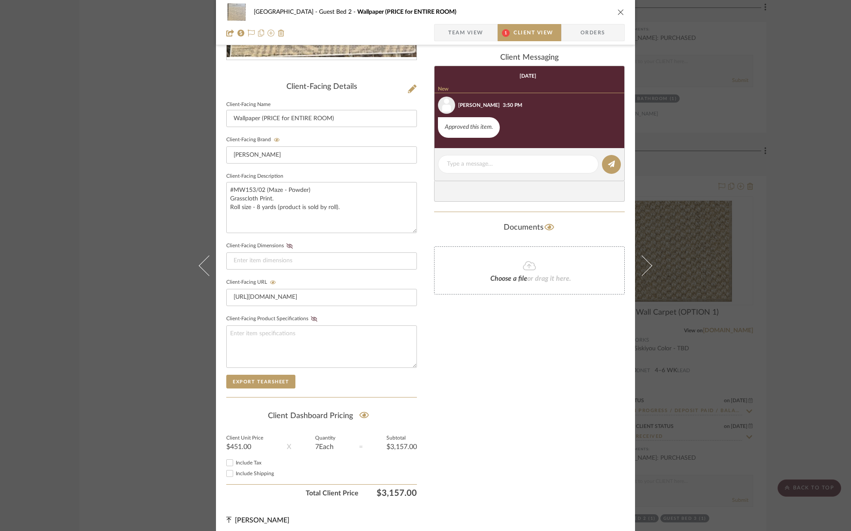
click at [619, 11] on icon "close" at bounding box center [620, 12] width 7 height 7
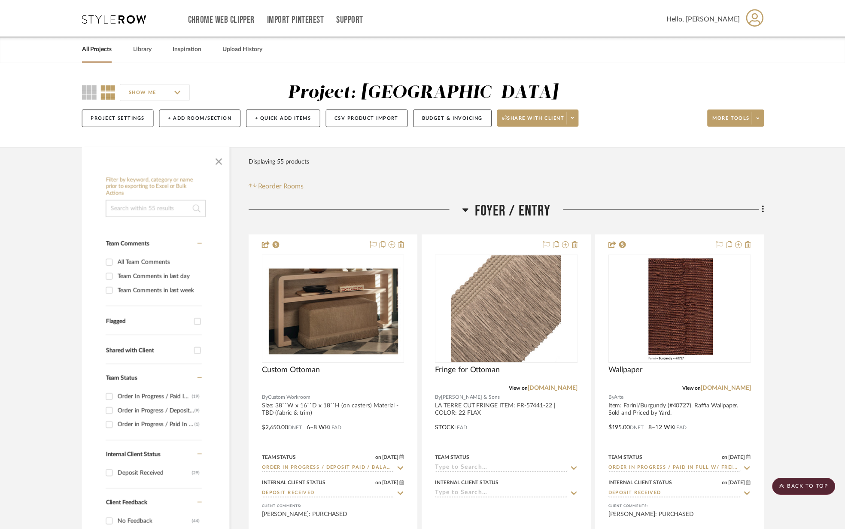
scroll to position [5432, 0]
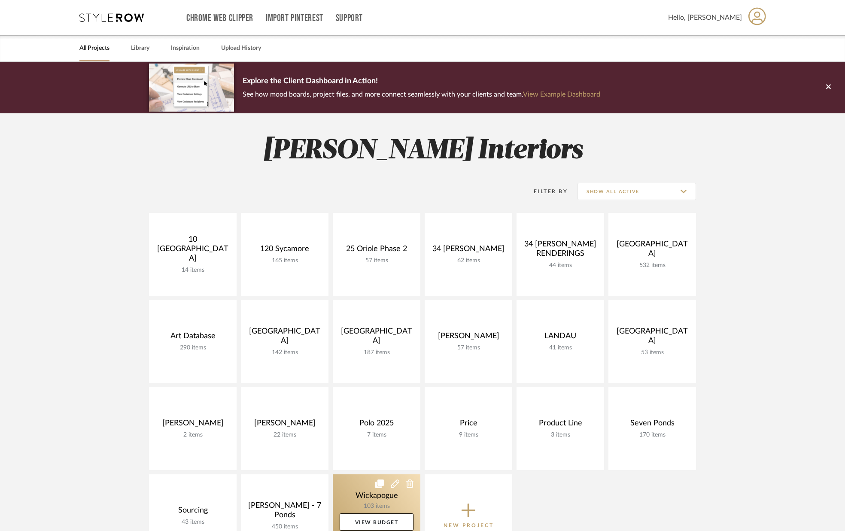
click at [389, 498] on link at bounding box center [377, 515] width 88 height 83
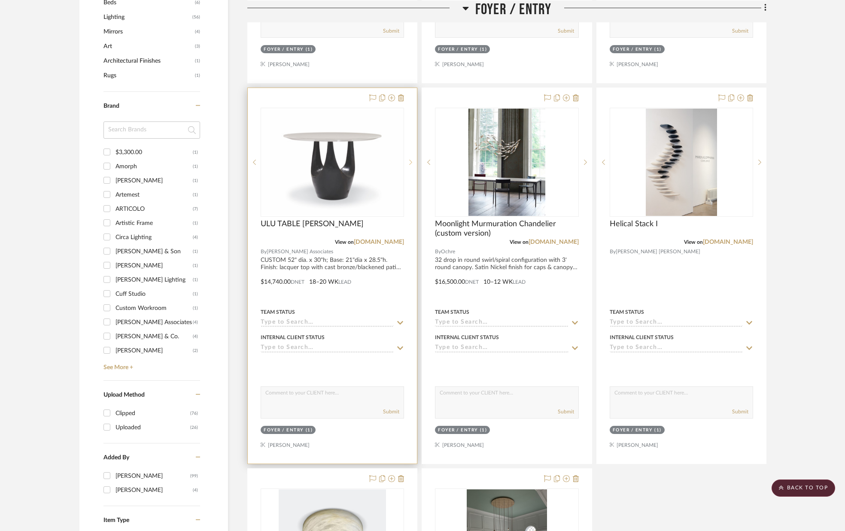
scroll to position [455, 0]
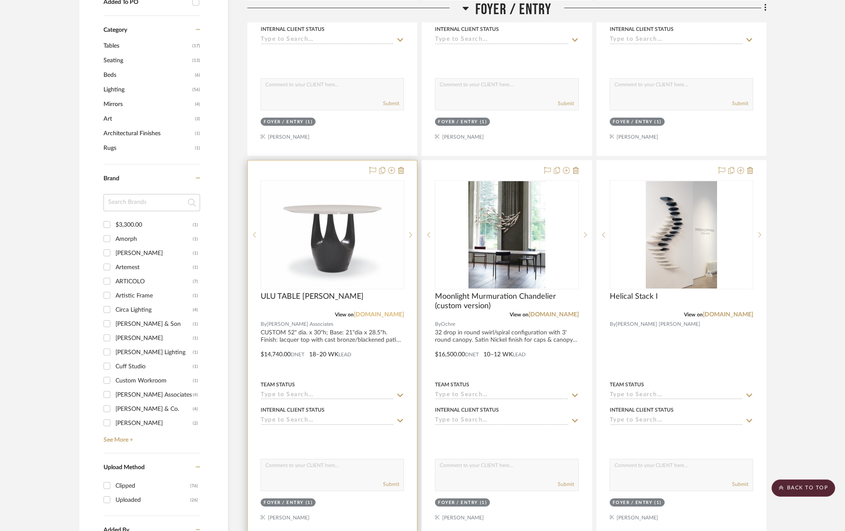
click at [382, 314] on link "[DOMAIN_NAME]" at bounding box center [379, 315] width 50 height 6
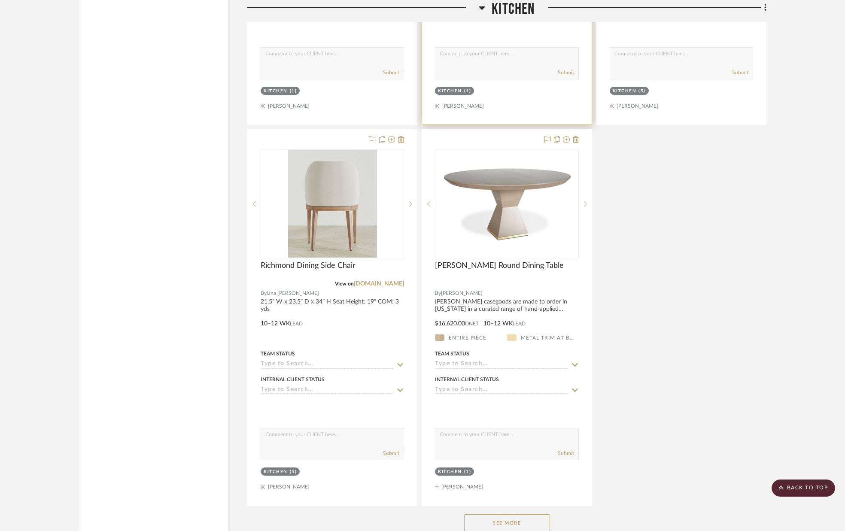
scroll to position [3631, 0]
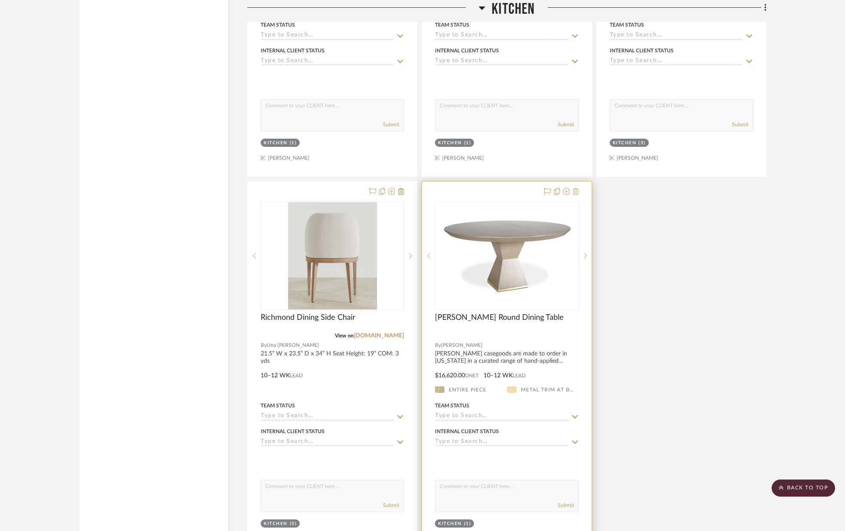
click at [575, 192] on icon at bounding box center [576, 191] width 6 height 7
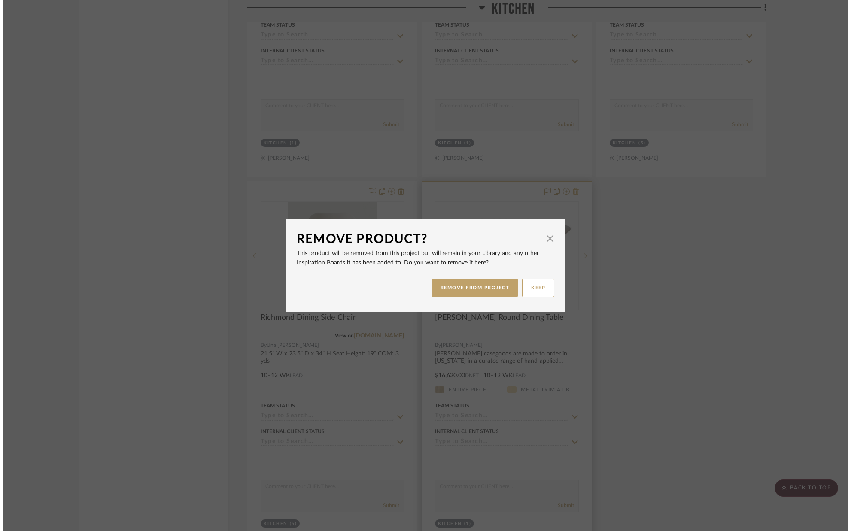
scroll to position [0, 0]
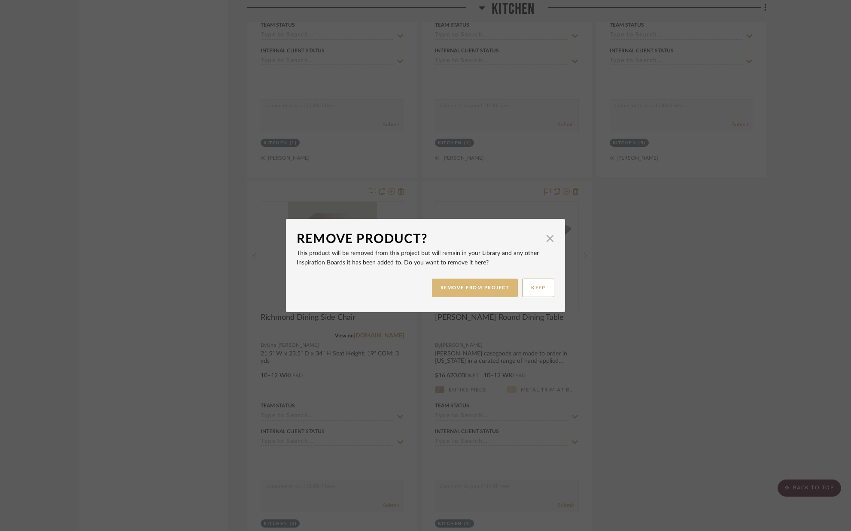
click at [482, 293] on button "REMOVE FROM PROJECT" at bounding box center [475, 288] width 86 height 18
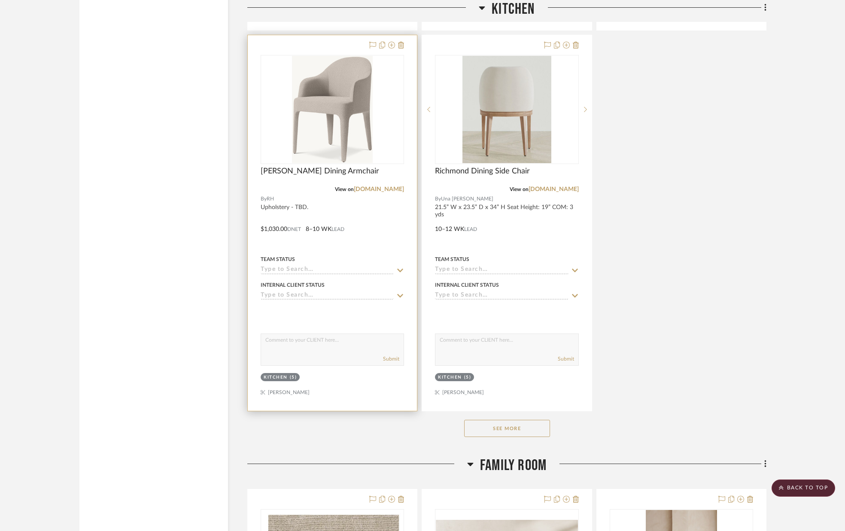
scroll to position [3778, 0]
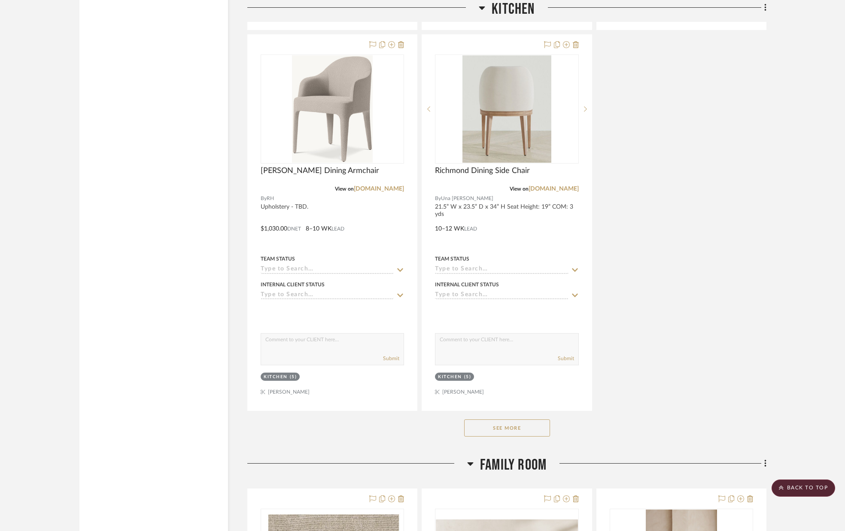
click at [516, 433] on button "See More" at bounding box center [507, 427] width 86 height 17
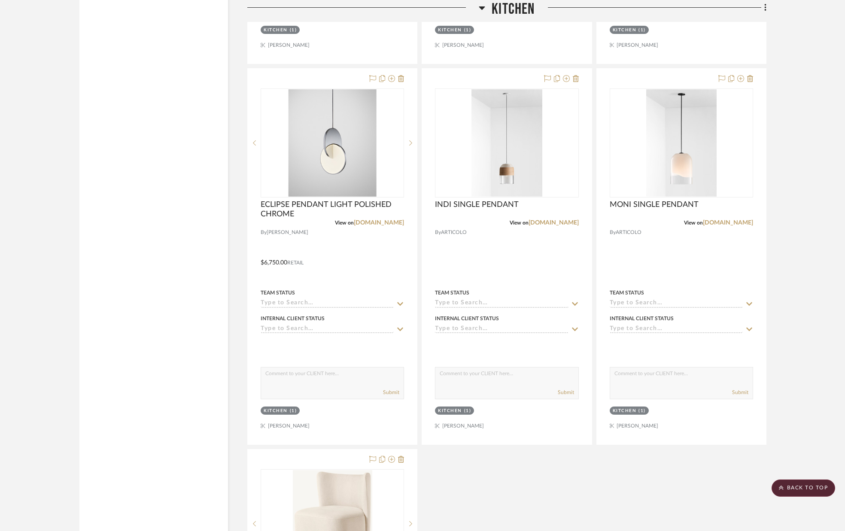
scroll to position [4439, 0]
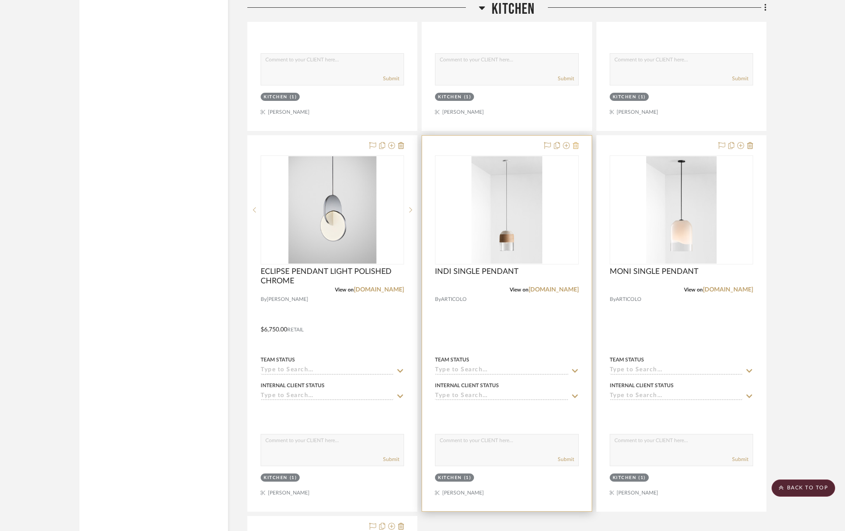
click at [575, 145] on icon at bounding box center [576, 145] width 6 height 7
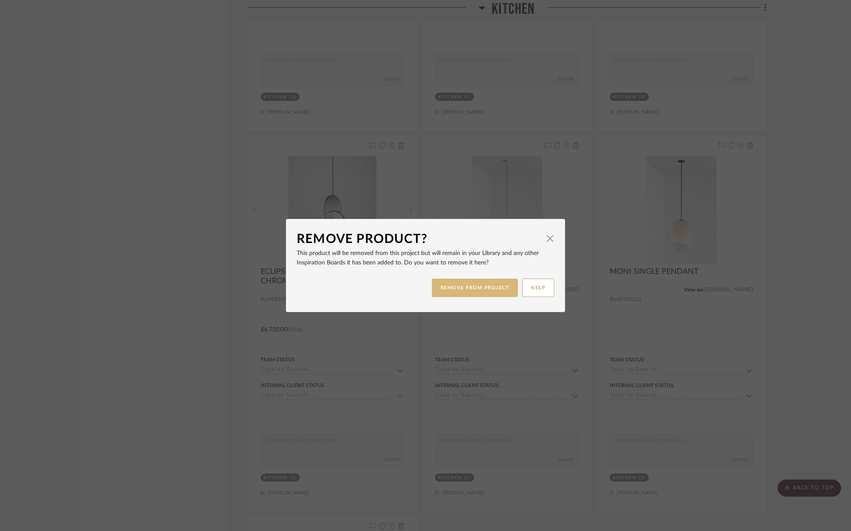
click at [485, 289] on button "REMOVE FROM PROJECT" at bounding box center [475, 288] width 86 height 18
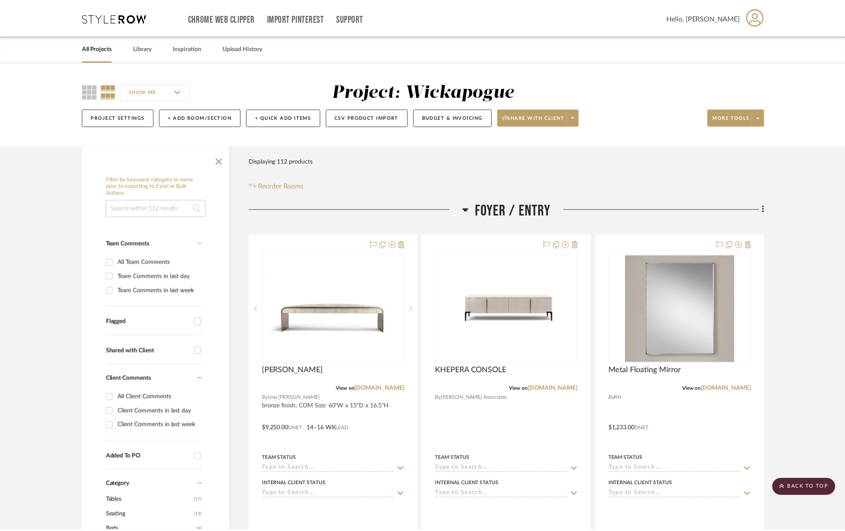
scroll to position [4439, 0]
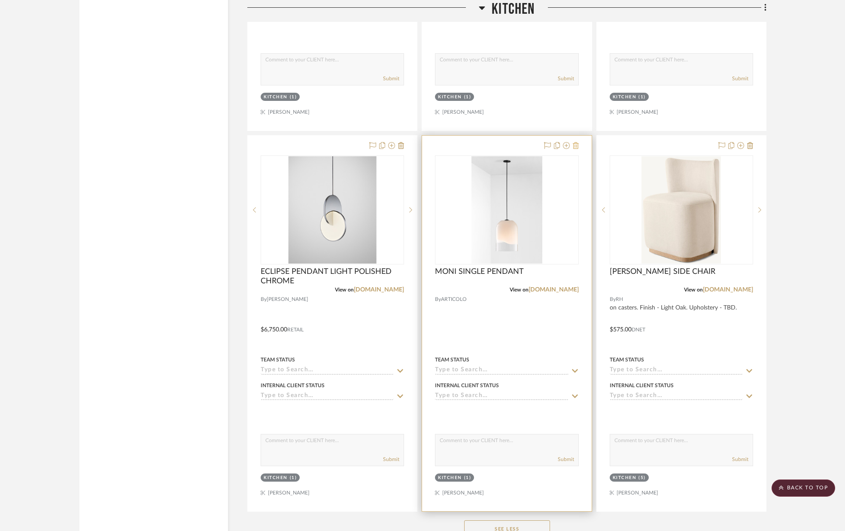
click at [576, 146] on icon at bounding box center [576, 145] width 6 height 7
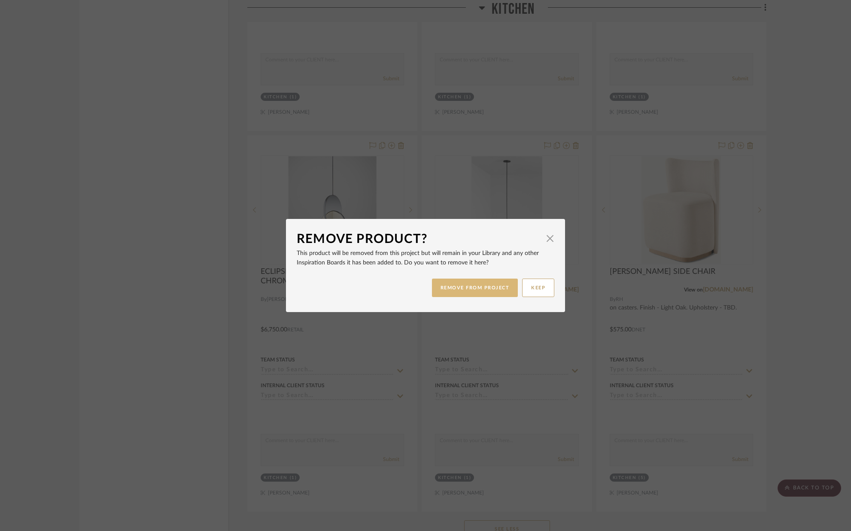
click at [487, 286] on button "REMOVE FROM PROJECT" at bounding box center [475, 288] width 86 height 18
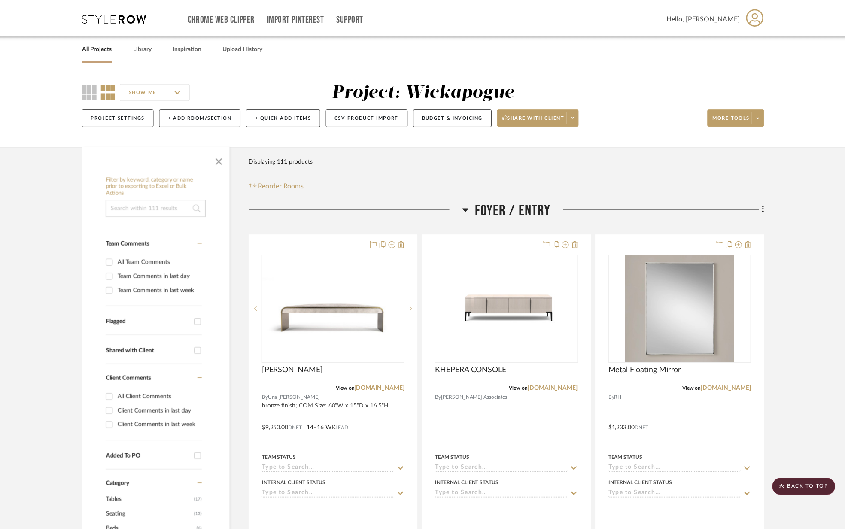
scroll to position [4439, 0]
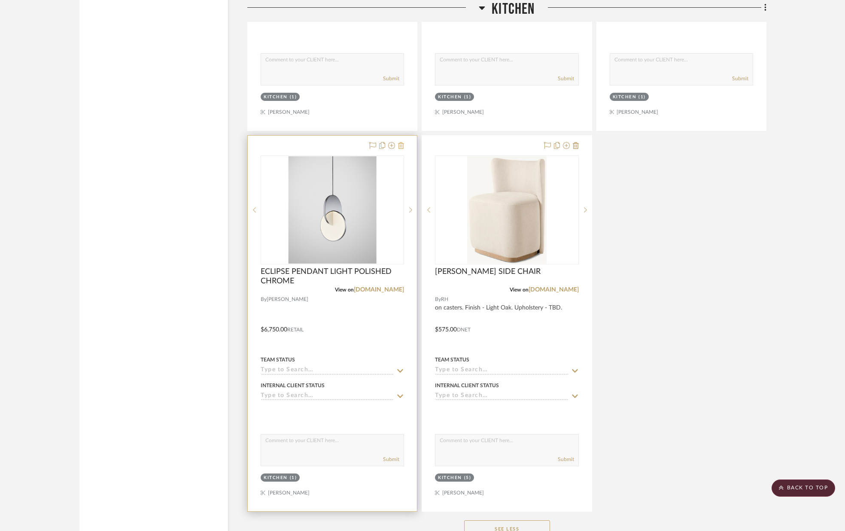
click at [402, 145] on icon at bounding box center [401, 145] width 6 height 7
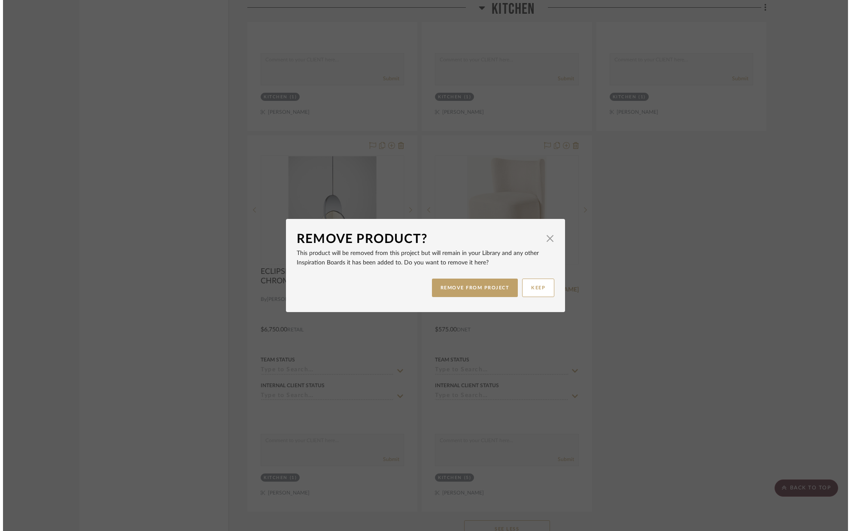
scroll to position [0, 0]
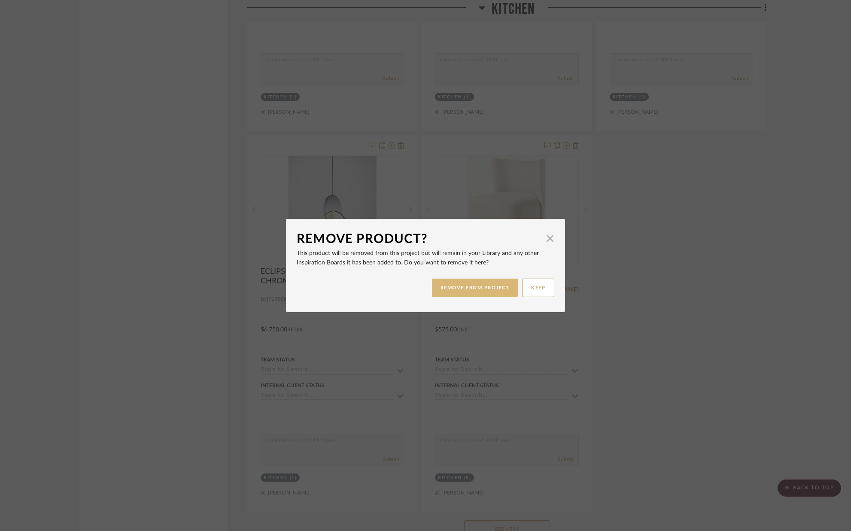
click at [442, 286] on button "REMOVE FROM PROJECT" at bounding box center [475, 288] width 86 height 18
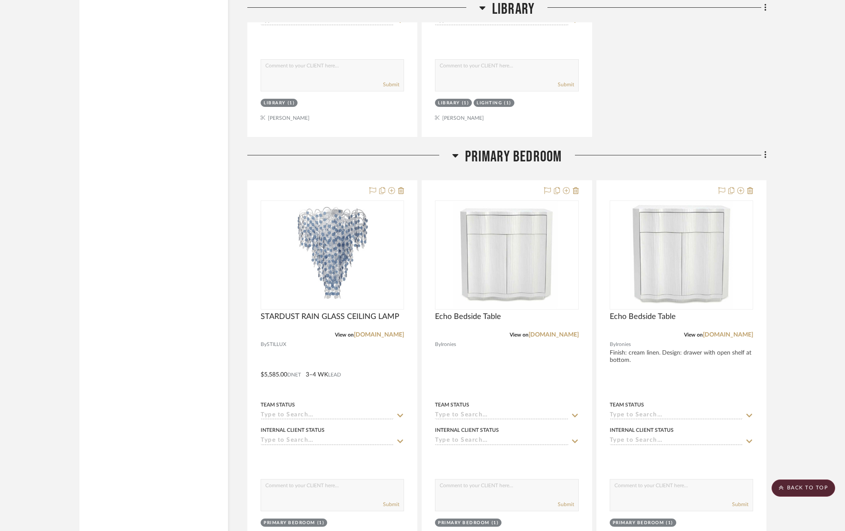
scroll to position [6496, 0]
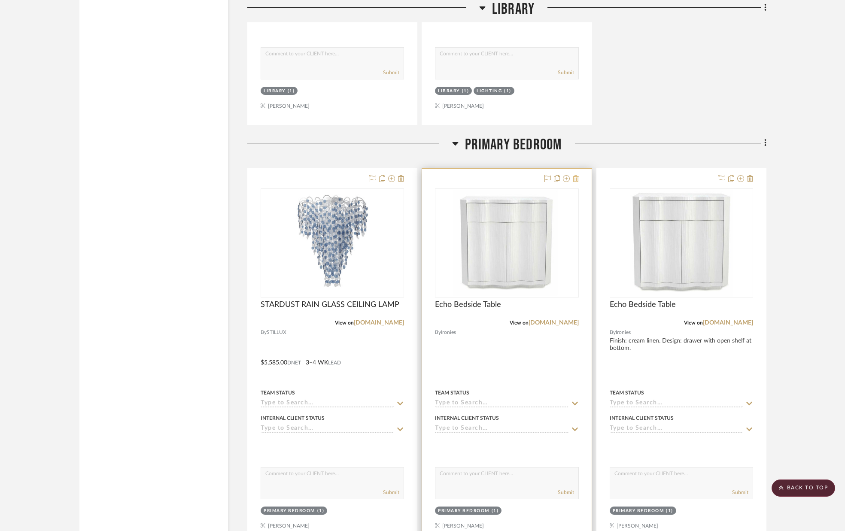
click at [575, 179] on icon at bounding box center [576, 178] width 6 height 7
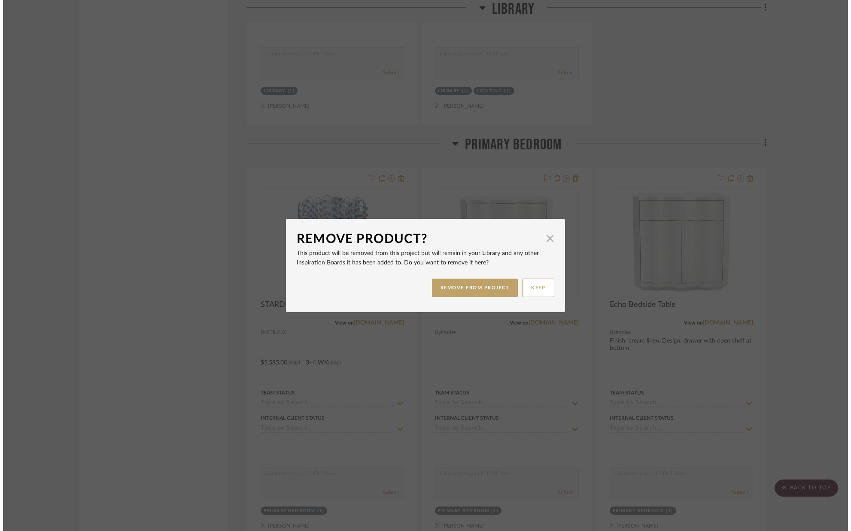
scroll to position [0, 0]
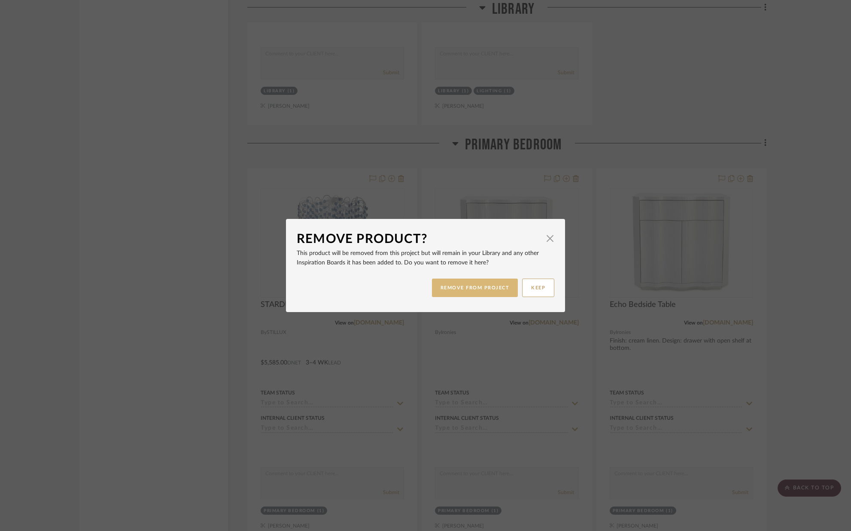
click at [494, 282] on button "REMOVE FROM PROJECT" at bounding box center [475, 288] width 86 height 18
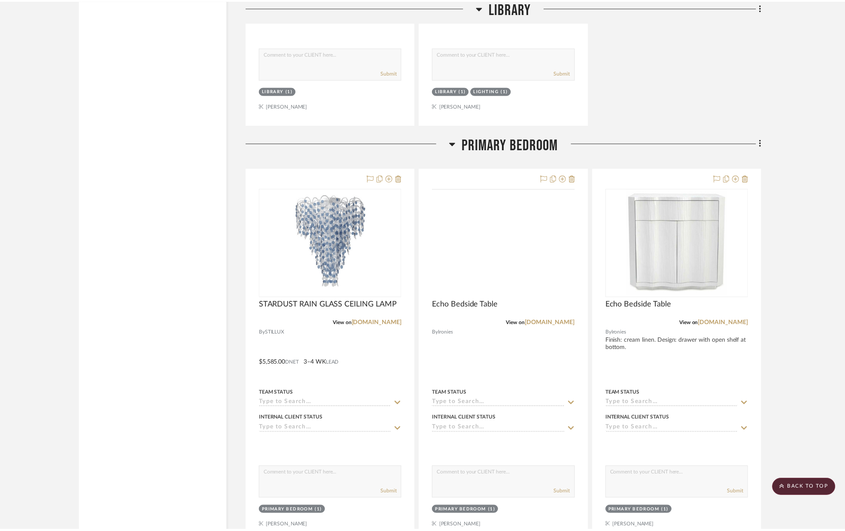
scroll to position [6496, 0]
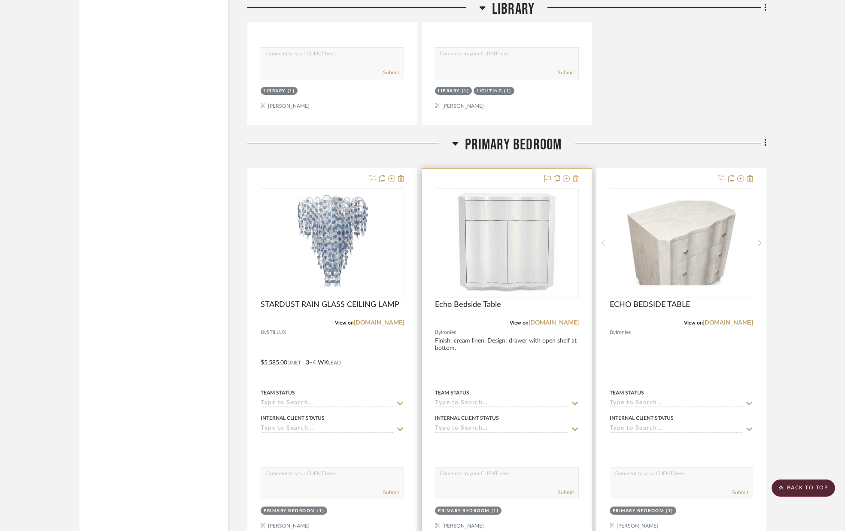
click at [576, 179] on icon at bounding box center [576, 178] width 6 height 7
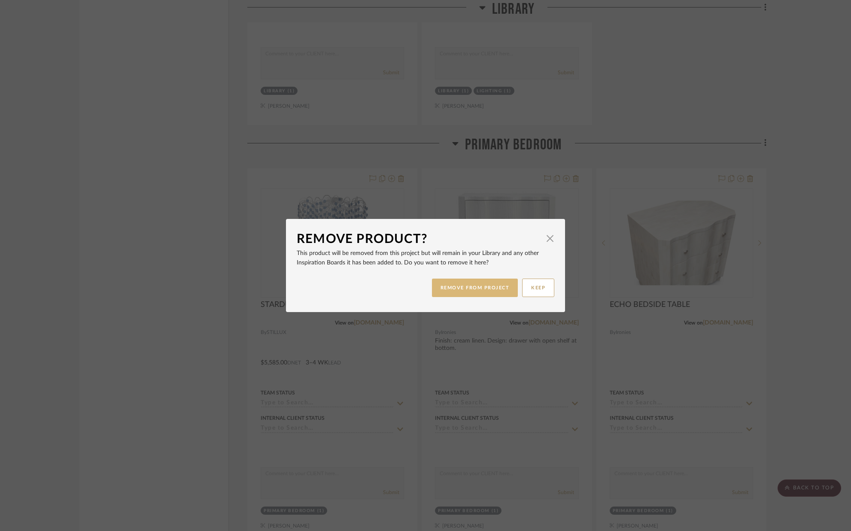
click at [459, 285] on button "REMOVE FROM PROJECT" at bounding box center [475, 288] width 86 height 18
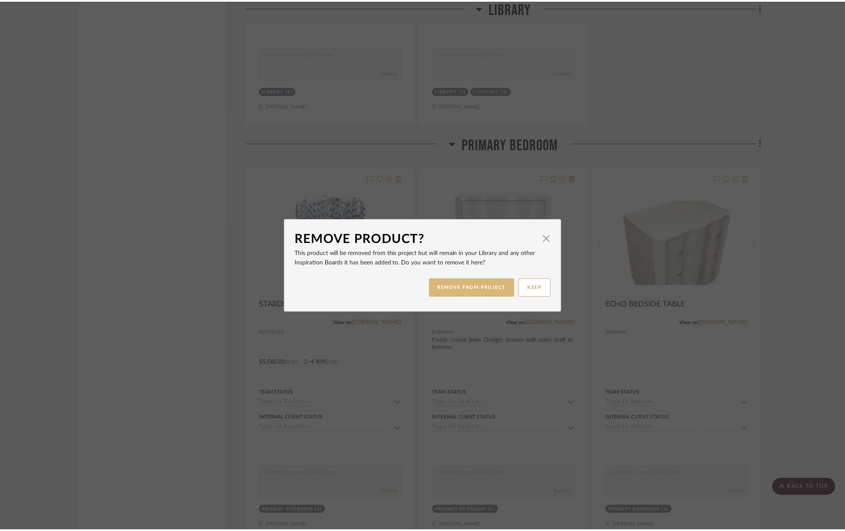
scroll to position [6496, 0]
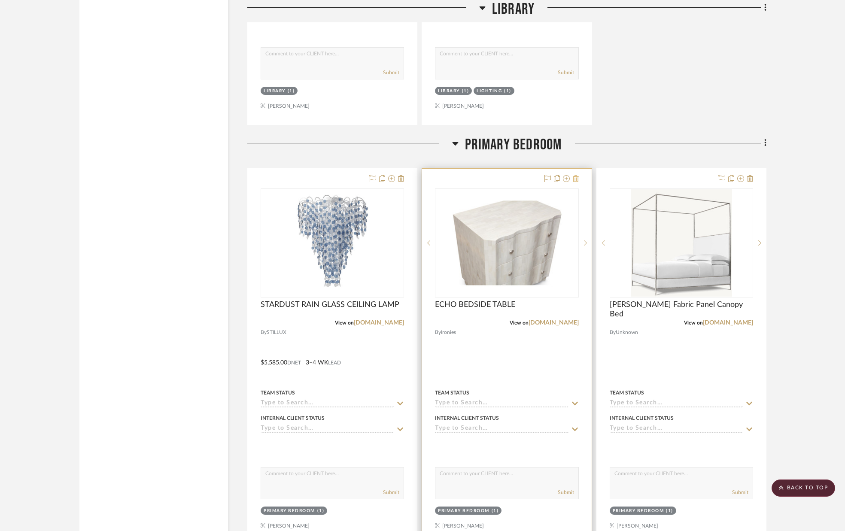
click at [577, 177] on icon at bounding box center [576, 178] width 6 height 7
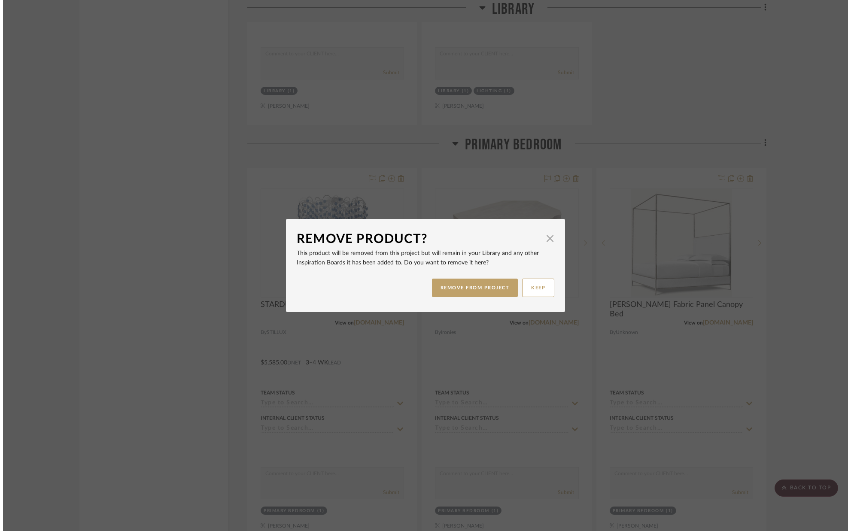
scroll to position [0, 0]
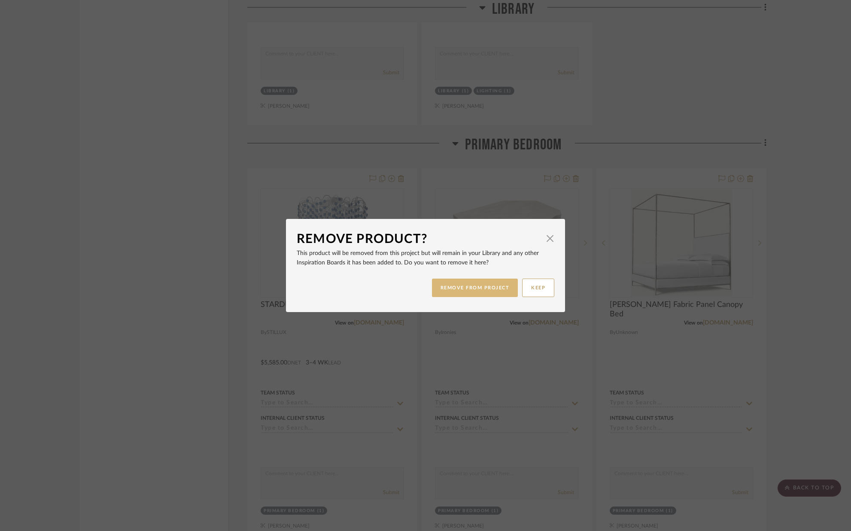
click at [482, 289] on button "REMOVE FROM PROJECT" at bounding box center [475, 288] width 86 height 18
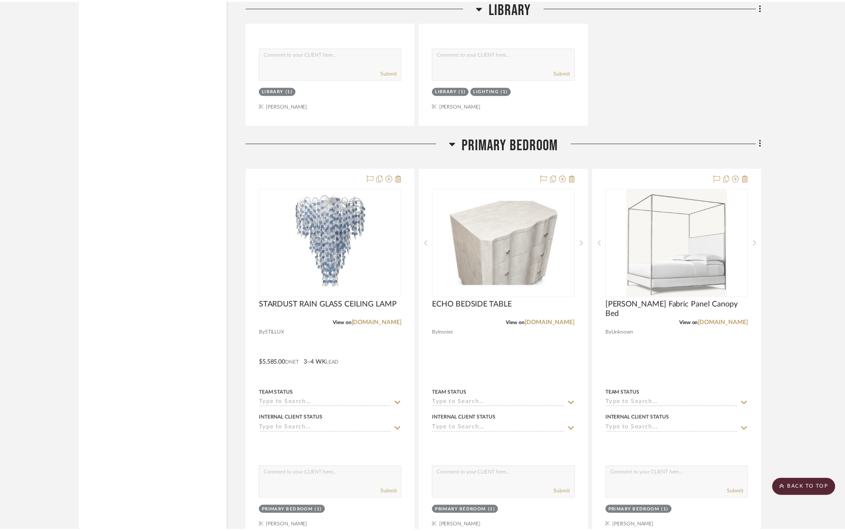
scroll to position [6496, 0]
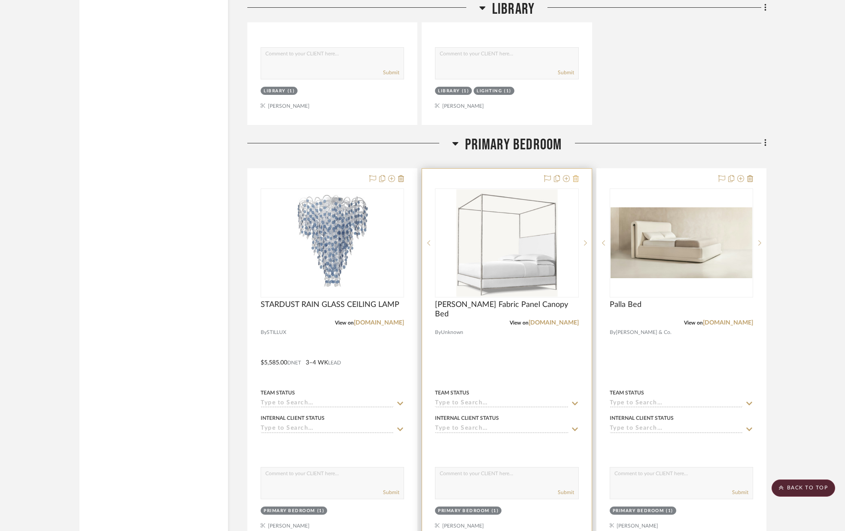
click at [576, 179] on icon at bounding box center [576, 178] width 6 height 7
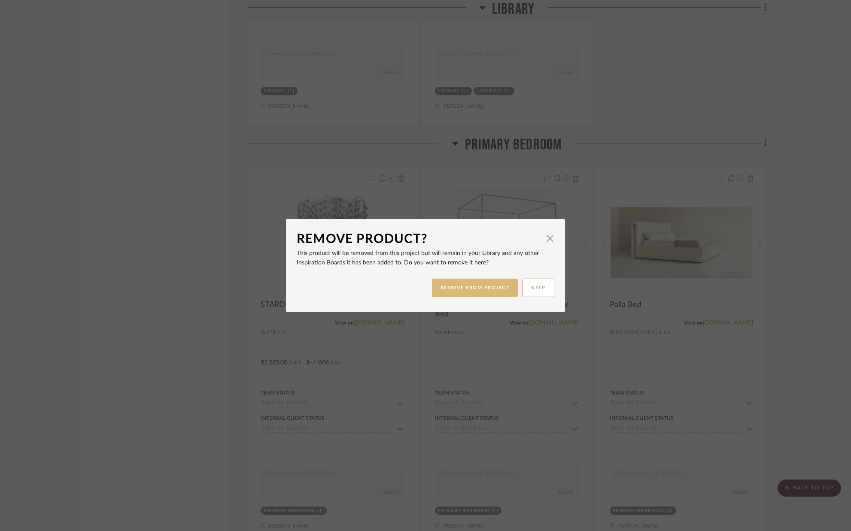
click at [459, 294] on button "REMOVE FROM PROJECT" at bounding box center [475, 288] width 86 height 18
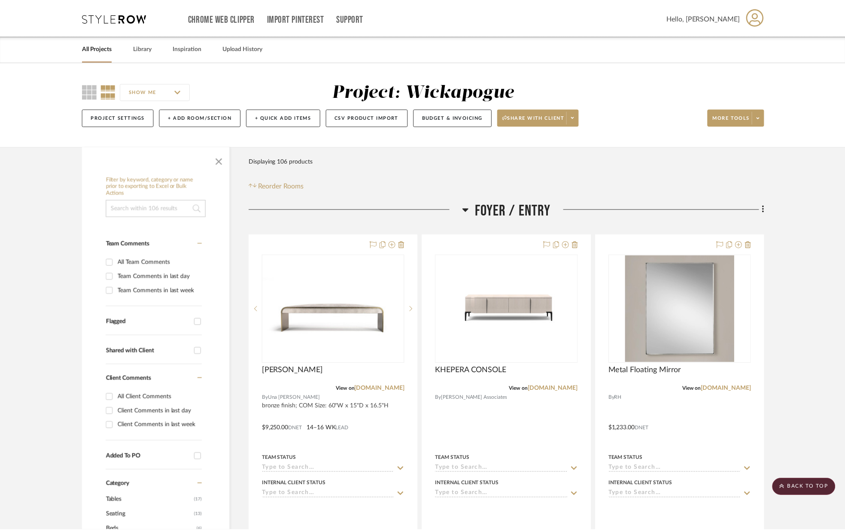
scroll to position [6496, 0]
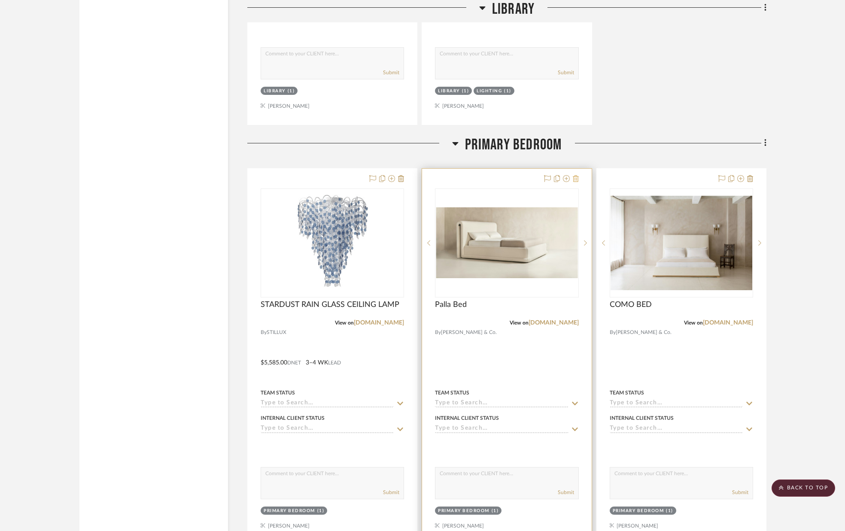
click at [577, 180] on icon at bounding box center [576, 178] width 6 height 7
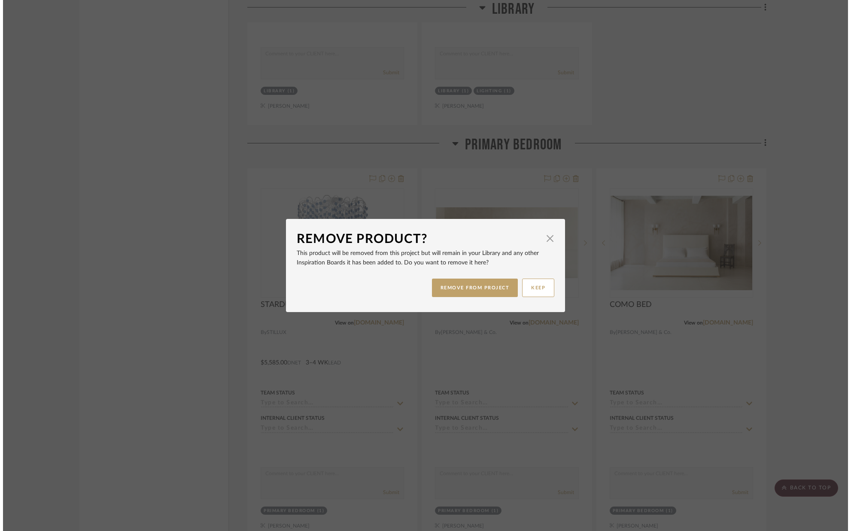
scroll to position [0, 0]
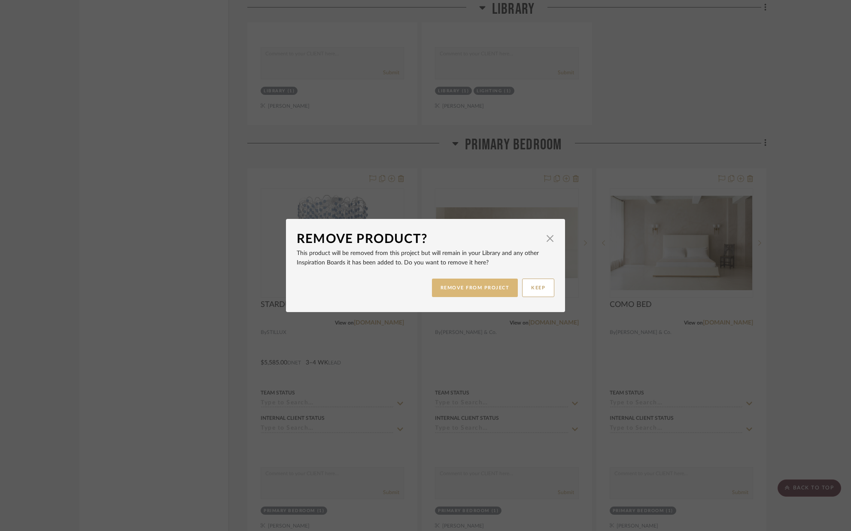
click at [475, 286] on button "REMOVE FROM PROJECT" at bounding box center [475, 288] width 86 height 18
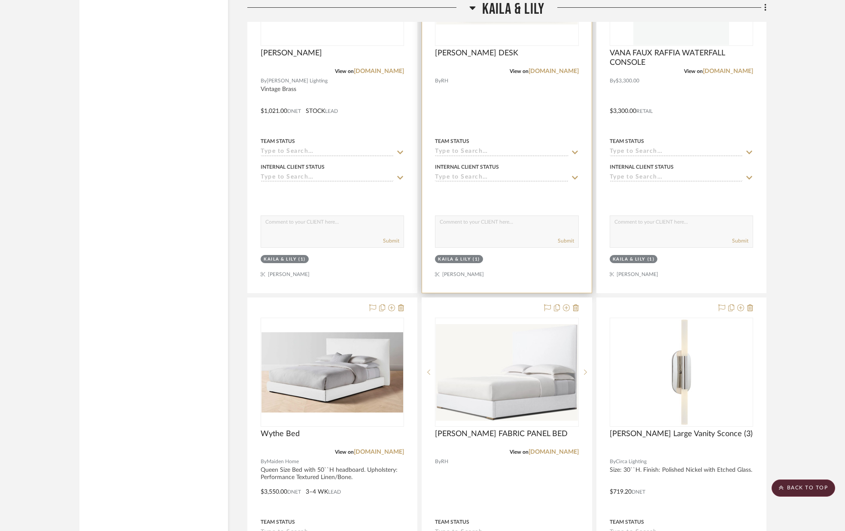
scroll to position [7341, 0]
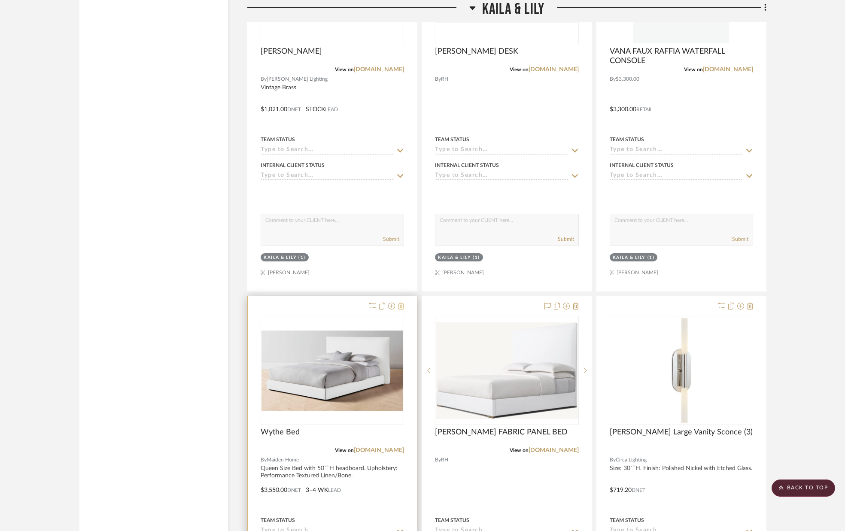
click at [402, 307] on icon at bounding box center [401, 306] width 6 height 7
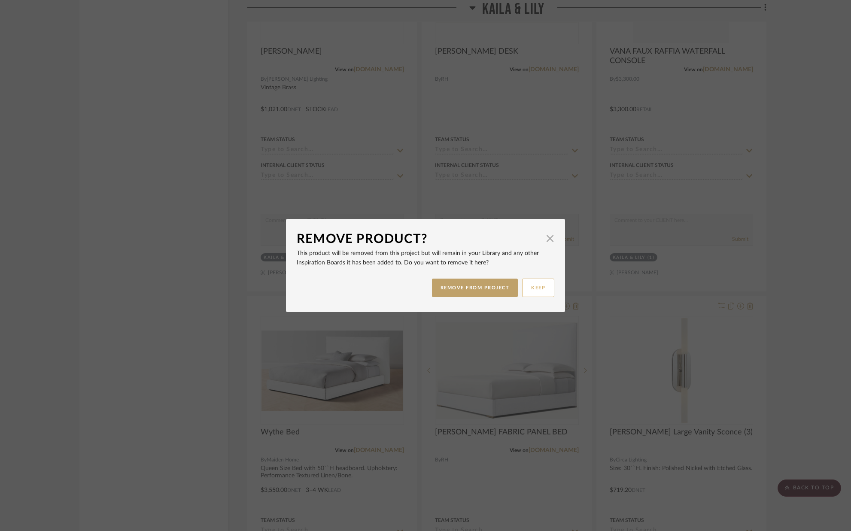
click at [537, 288] on button "KEEP" at bounding box center [538, 288] width 32 height 18
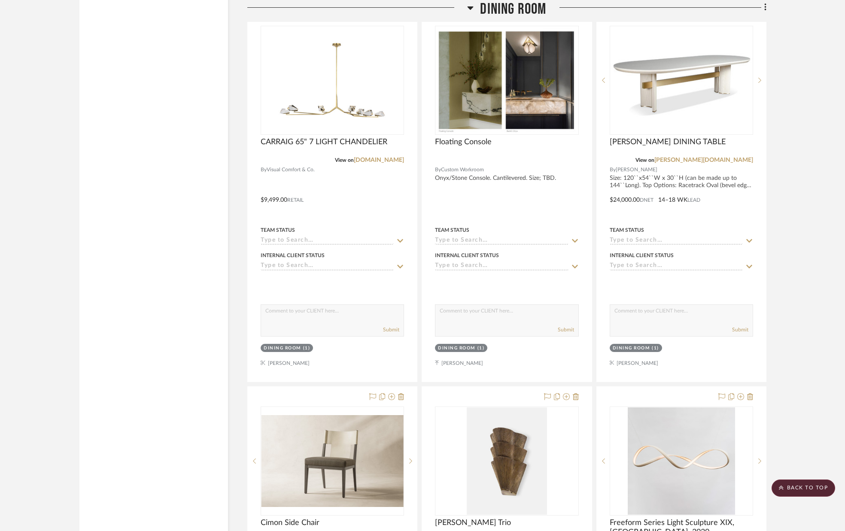
scroll to position [1437, 0]
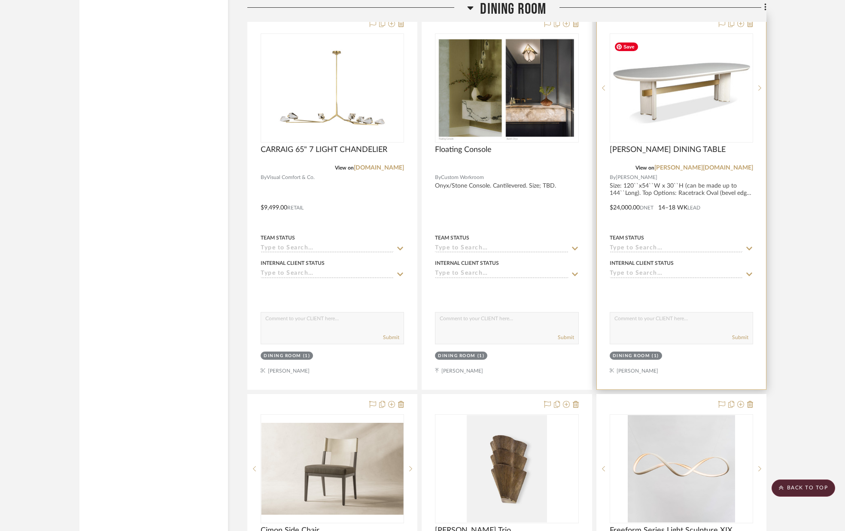
click at [719, 125] on img "0" at bounding box center [681, 87] width 142 height 99
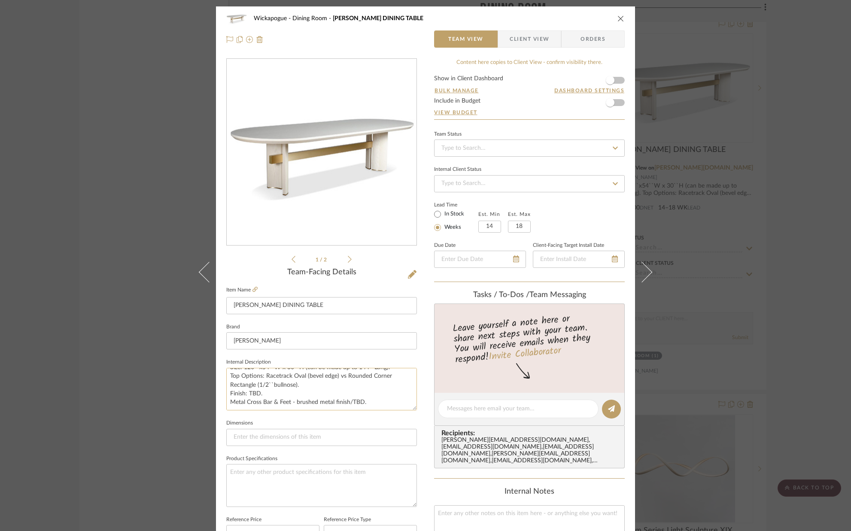
scroll to position [0, 0]
click at [619, 18] on icon "close" at bounding box center [620, 18] width 7 height 7
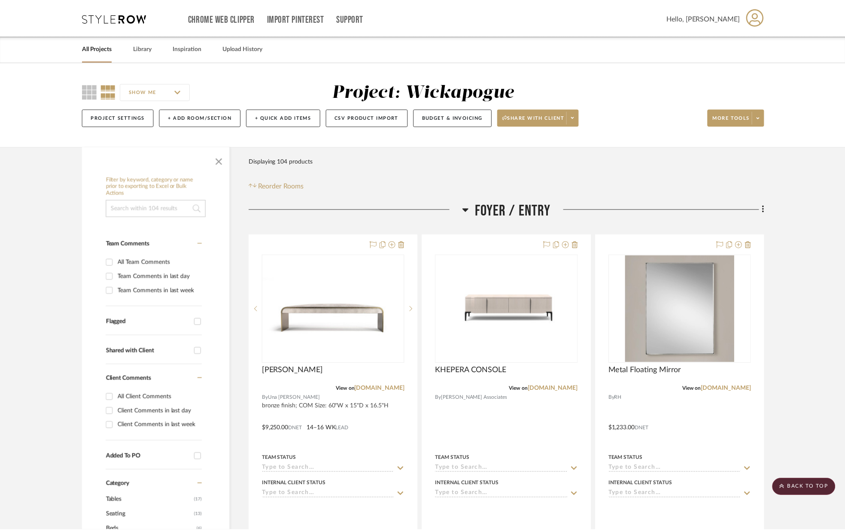
scroll to position [1437, 0]
